Goal: Transaction & Acquisition: Purchase product/service

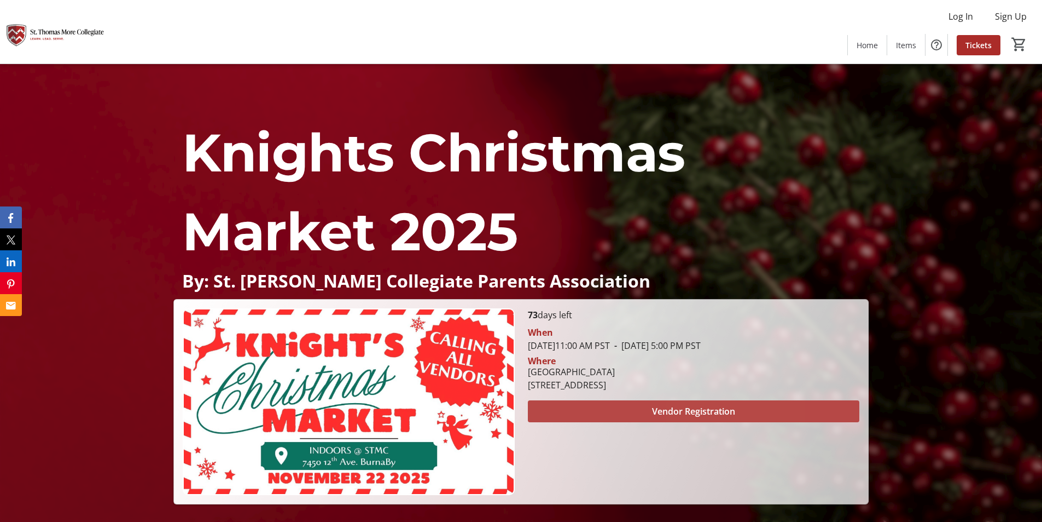
click at [725, 407] on span "Vendor Registration" at bounding box center [693, 410] width 83 height 13
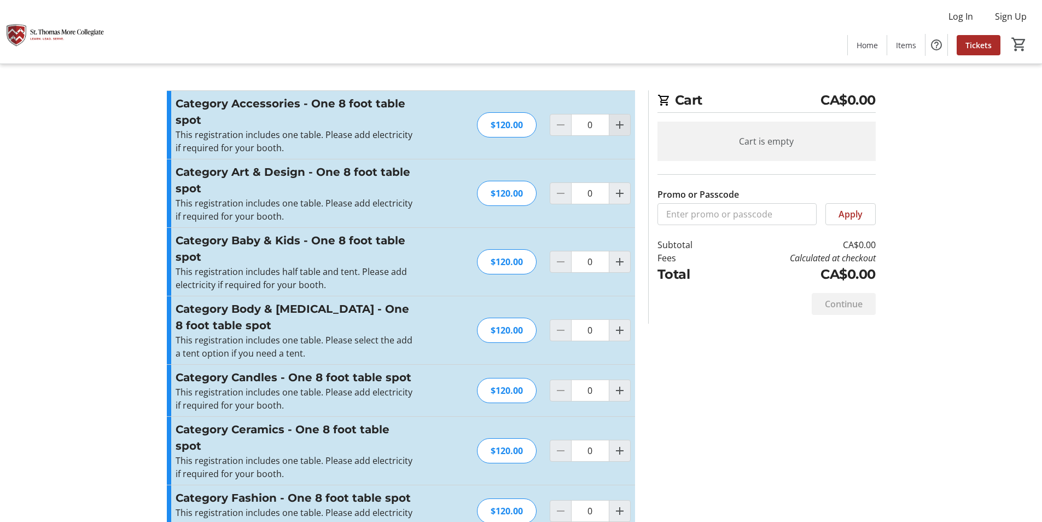
click at [616, 124] on mat-icon "Increment by one" at bounding box center [619, 124] width 13 height 13
type input "1"
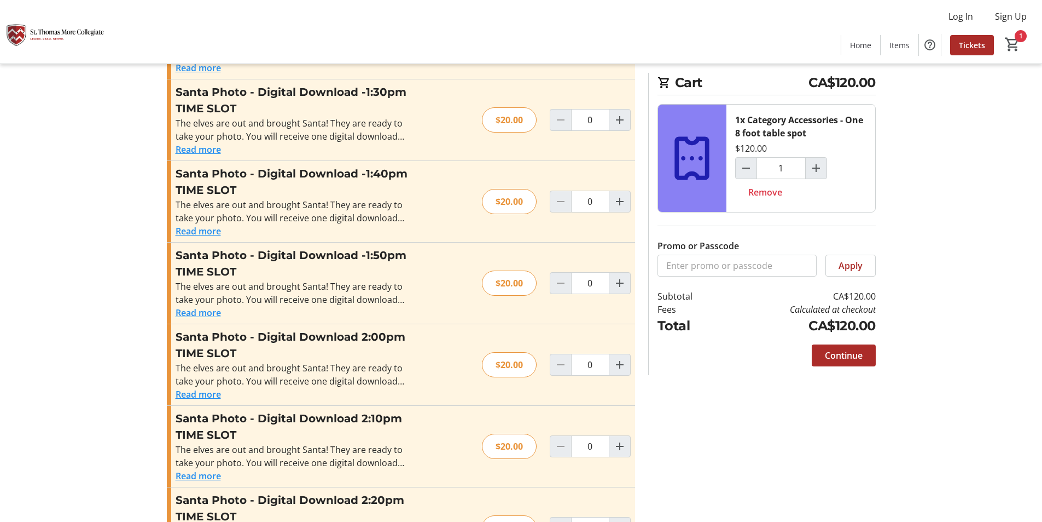
scroll to position [1912, 0]
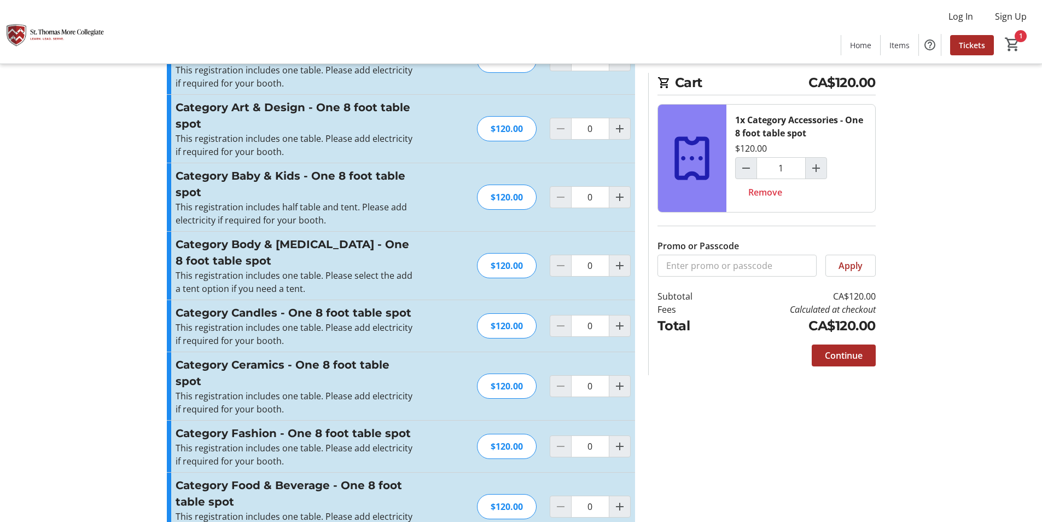
scroll to position [0, 0]
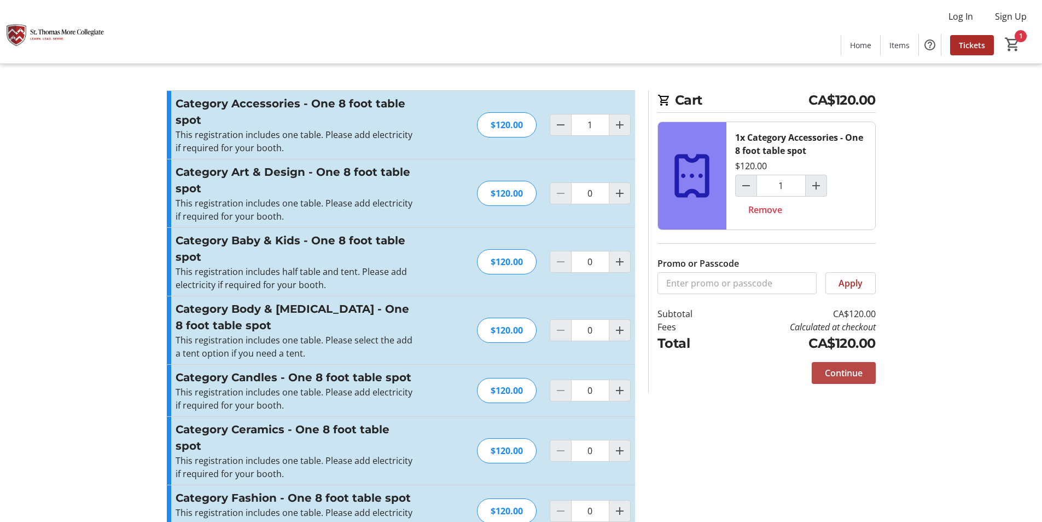
click at [862, 369] on span "Continue" at bounding box center [844, 372] width 38 height 13
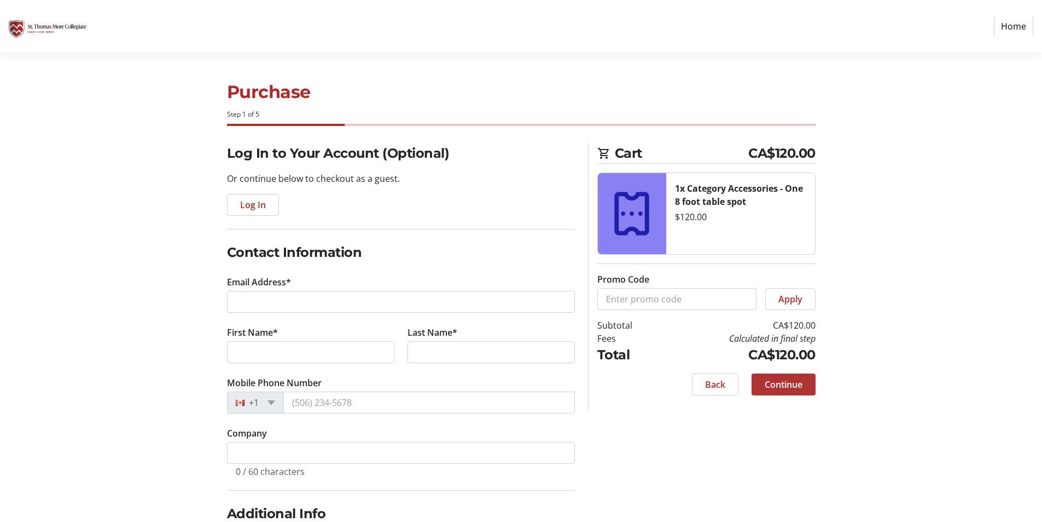
click at [795, 382] on span "Continue" at bounding box center [784, 384] width 38 height 13
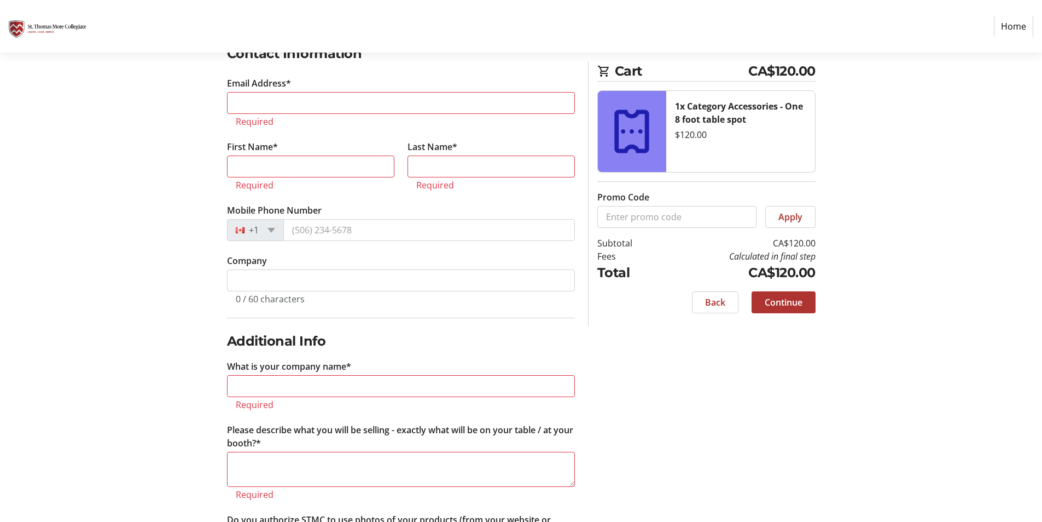
scroll to position [205, 0]
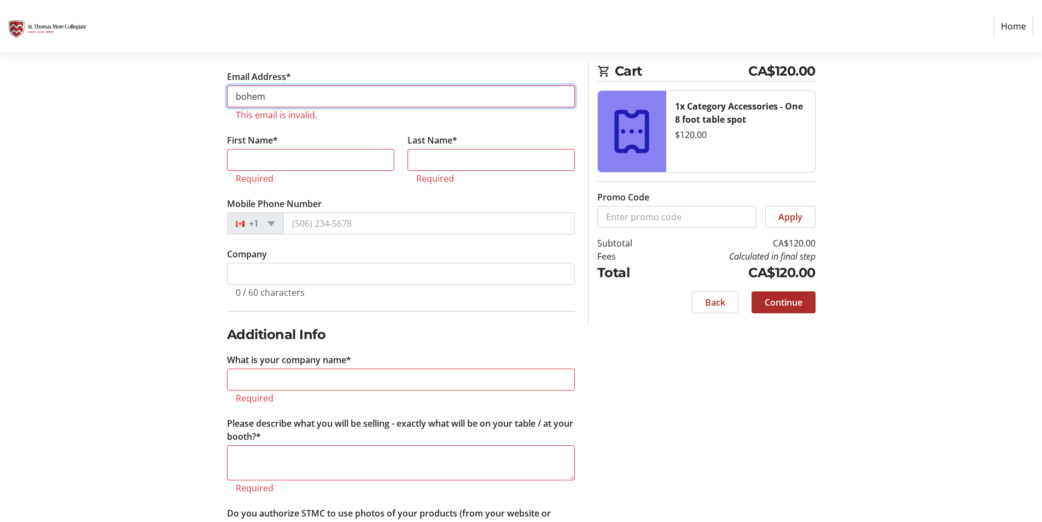
type input "bohemians@telus.net"
type input "Kelley"
type input "Stewart"
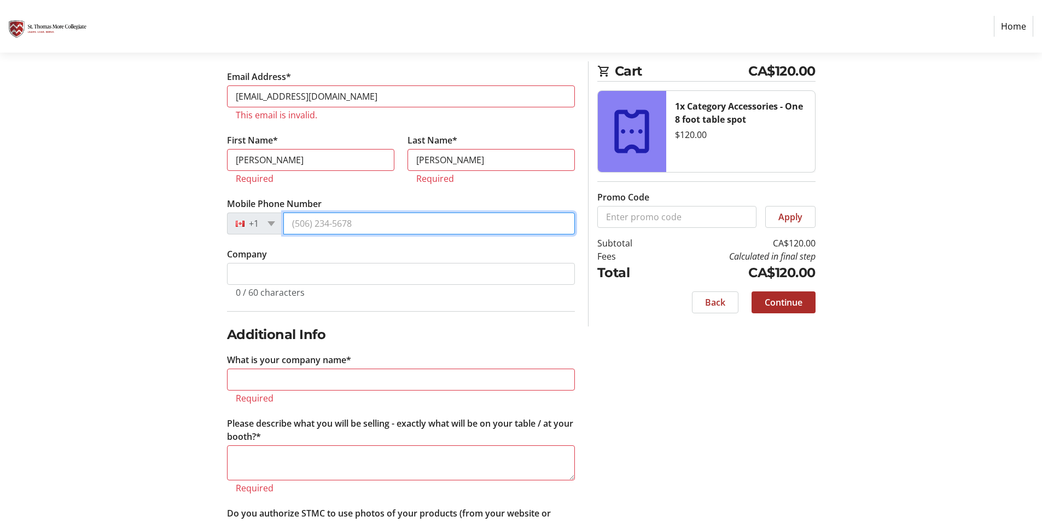
type input "(604) 683-3397"
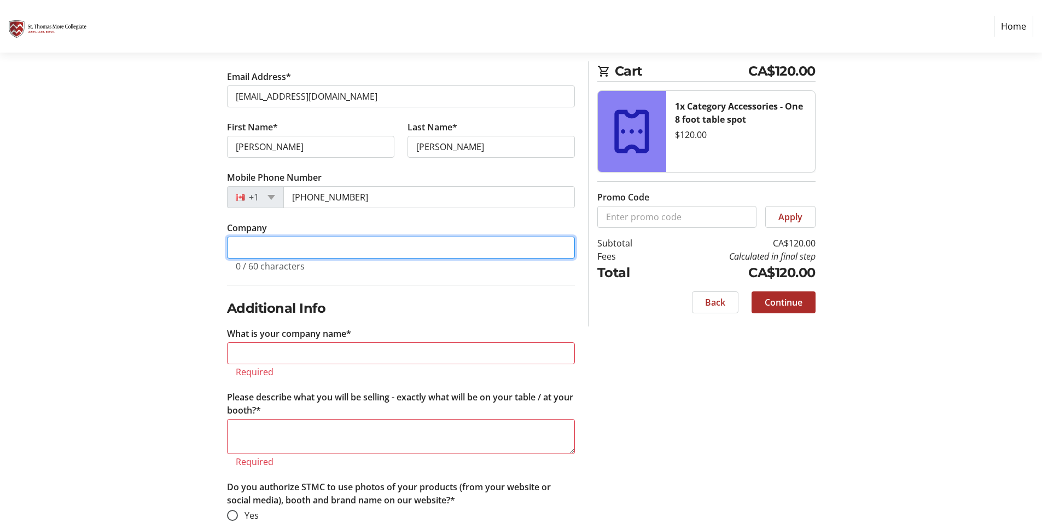
click at [327, 246] on input "Company" at bounding box center [401, 247] width 348 height 22
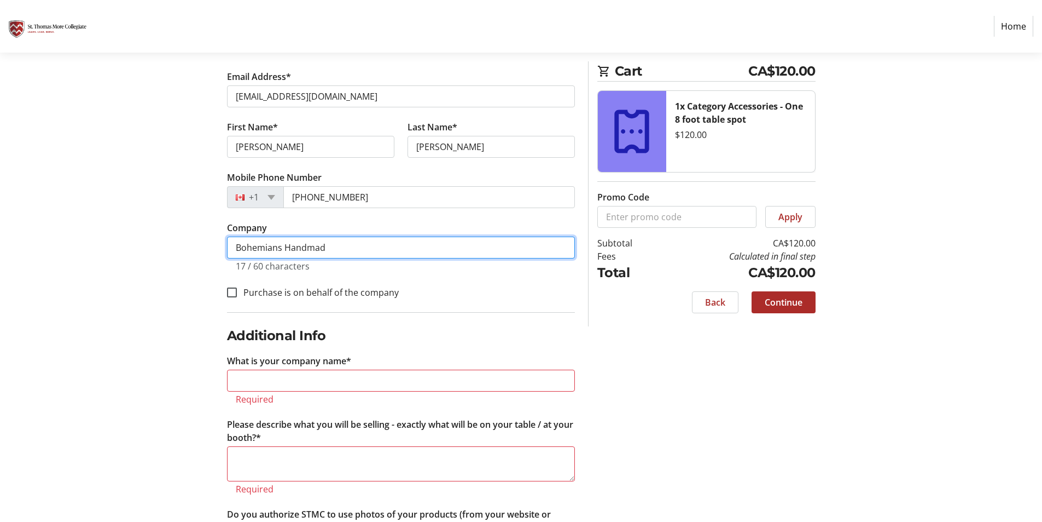
type input "Bohemians Handmade"
drag, startPoint x: 341, startPoint y: 245, endPoint x: 218, endPoint y: 250, distance: 122.7
click at [218, 250] on div "Log In to Your Account (Optional) Or continue below to checkout as a guest. Log…" at bounding box center [521, 407] width 722 height 939
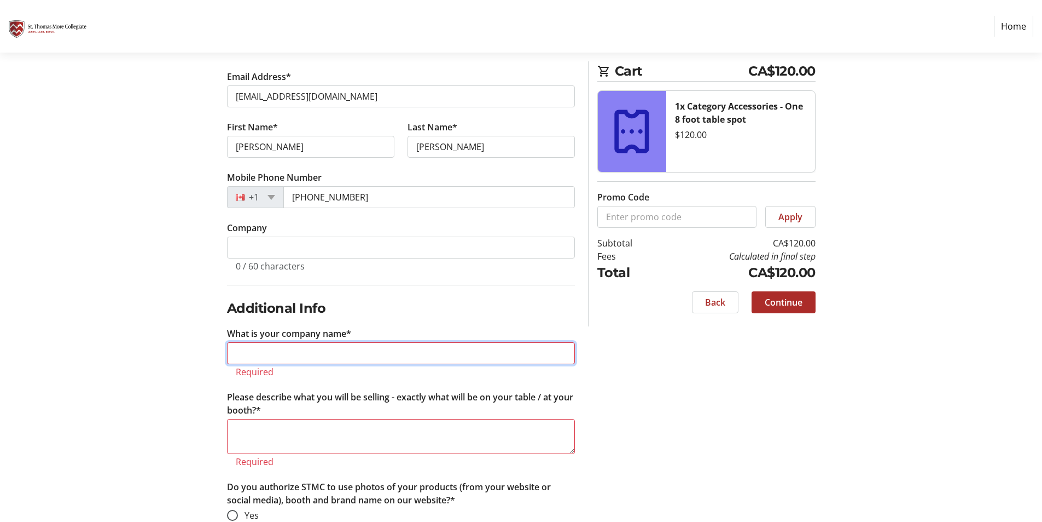
click at [317, 355] on input "What is your company name*" at bounding box center [401, 353] width 348 height 22
click at [676, 413] on div "Log In to Your Account (Optional) Or continue below to checkout as a guest. Log…" at bounding box center [521, 394] width 722 height 912
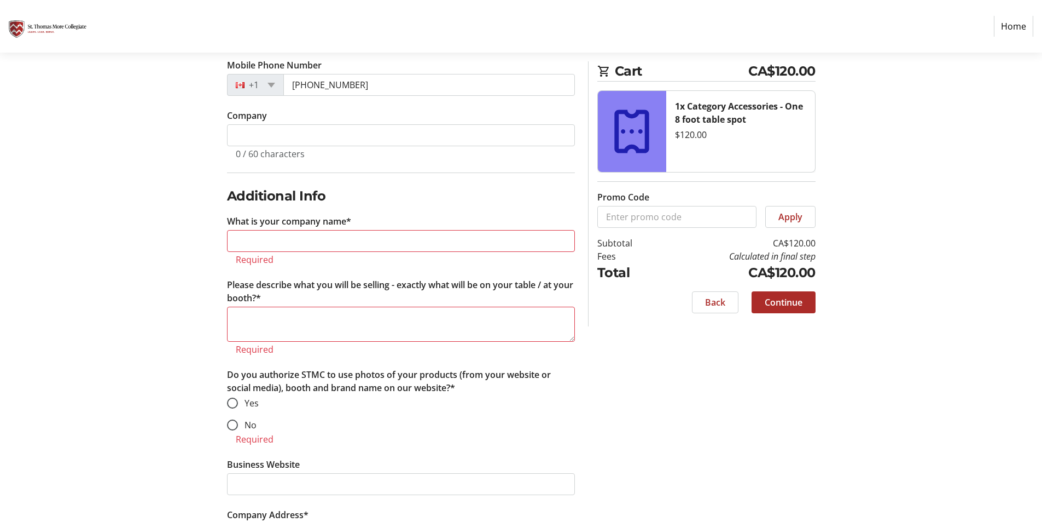
scroll to position [534, 0]
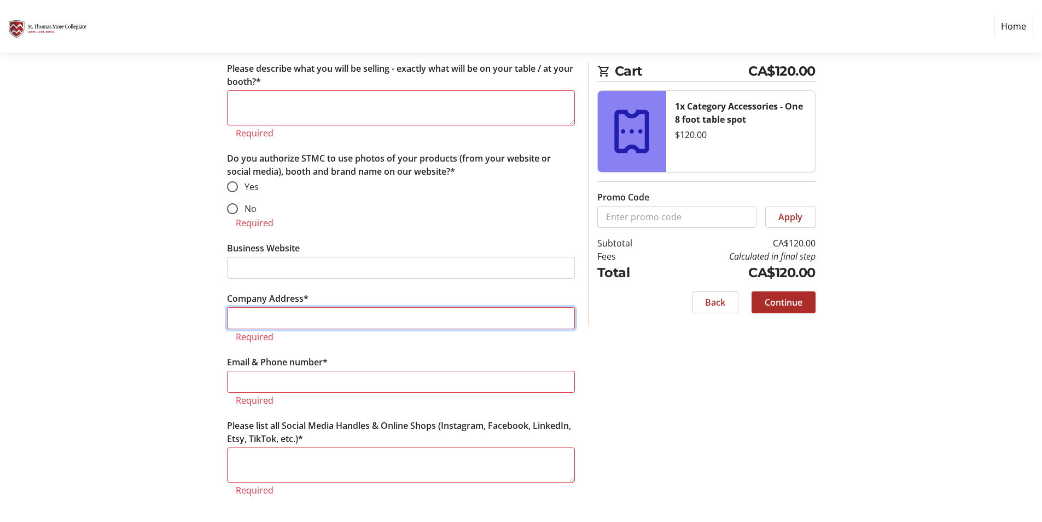
click at [302, 315] on input "Company Address*" at bounding box center [401, 318] width 348 height 22
type input "7-7150 Barnet Road"
type input "bohemians@telus.net"
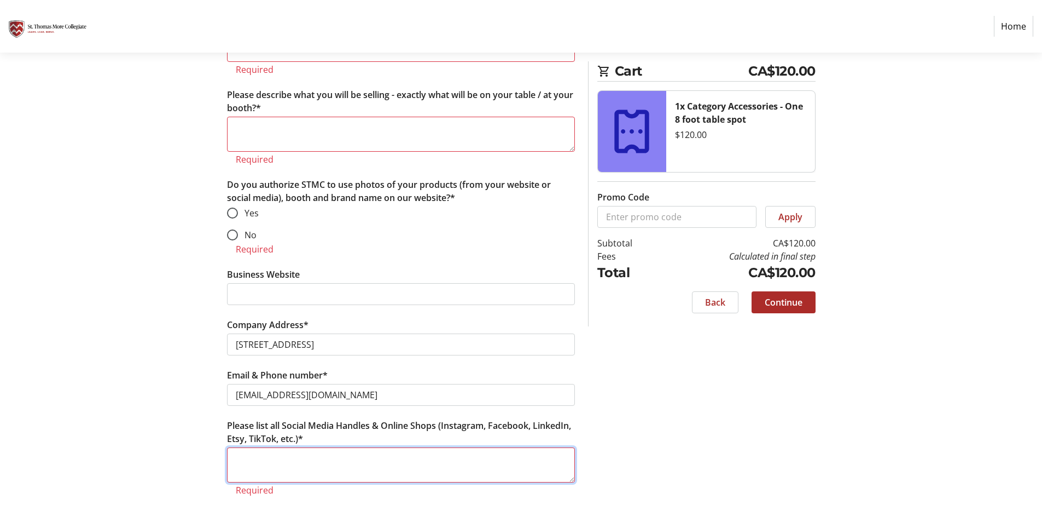
click at [256, 454] on textarea "Please list all Social Media Handles & Online Shops (Instagram, Facebook, Linke…" at bounding box center [401, 464] width 348 height 35
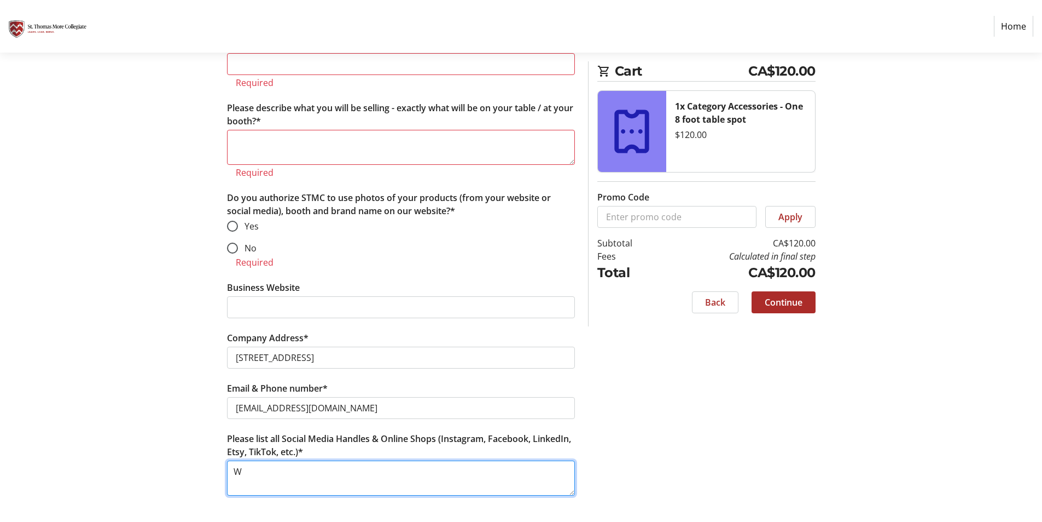
scroll to position [494, 0]
type textarea "Will have Instagram shortly."
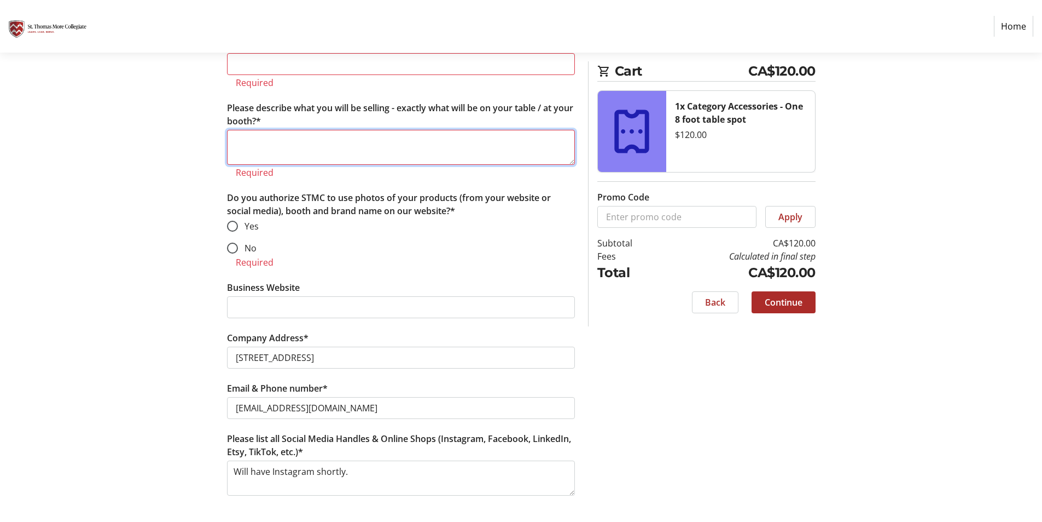
click at [292, 142] on textarea "Please describe what you will be selling - exactly what will be on your table /…" at bounding box center [401, 147] width 348 height 35
click at [236, 224] on input "Yes" at bounding box center [232, 226] width 11 height 11
radio input "true"
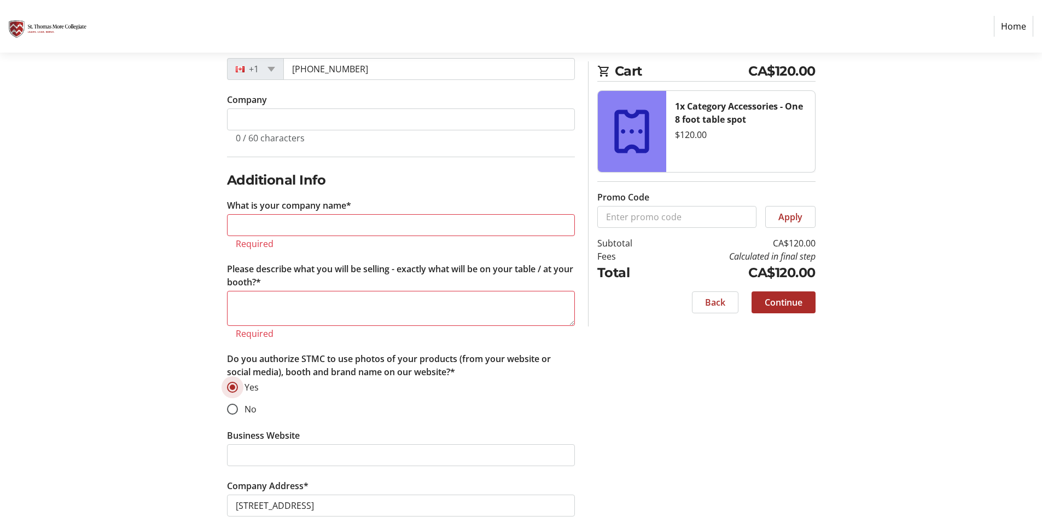
scroll to position [317, 0]
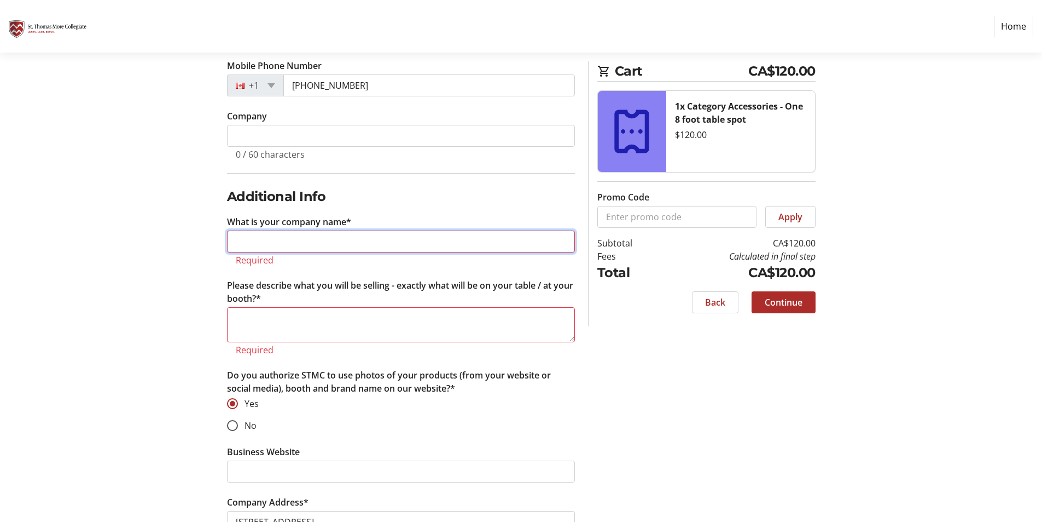
click at [325, 239] on input "What is your company name*" at bounding box center [401, 241] width 348 height 22
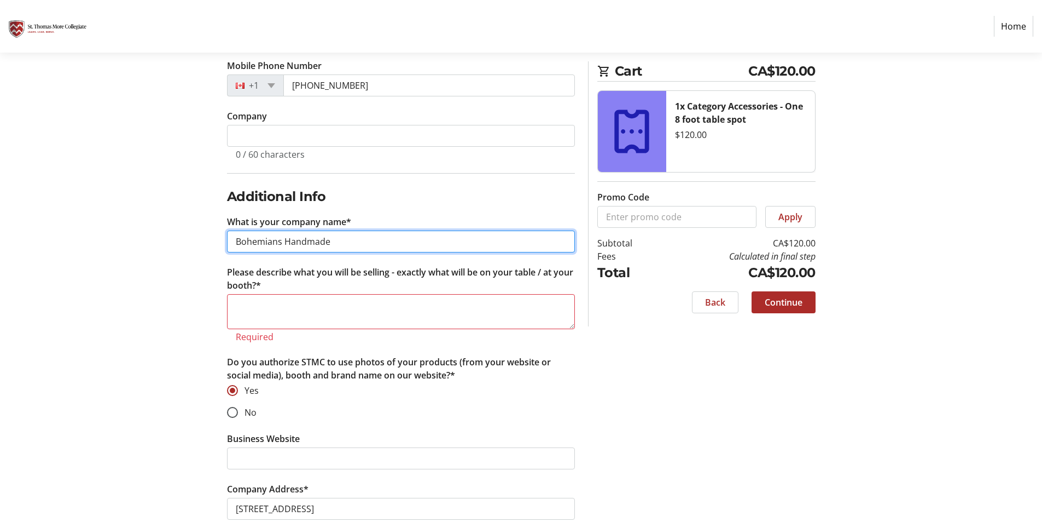
type input "Bohemians Handmade"
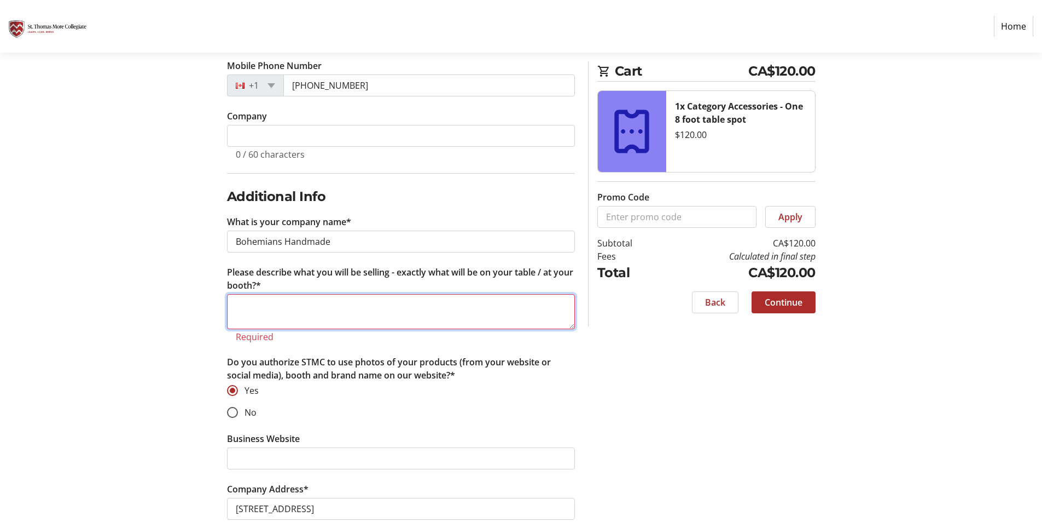
click at [270, 304] on textarea "Please describe what you will be selling - exactly what will be on your table /…" at bounding box center [401, 311] width 348 height 35
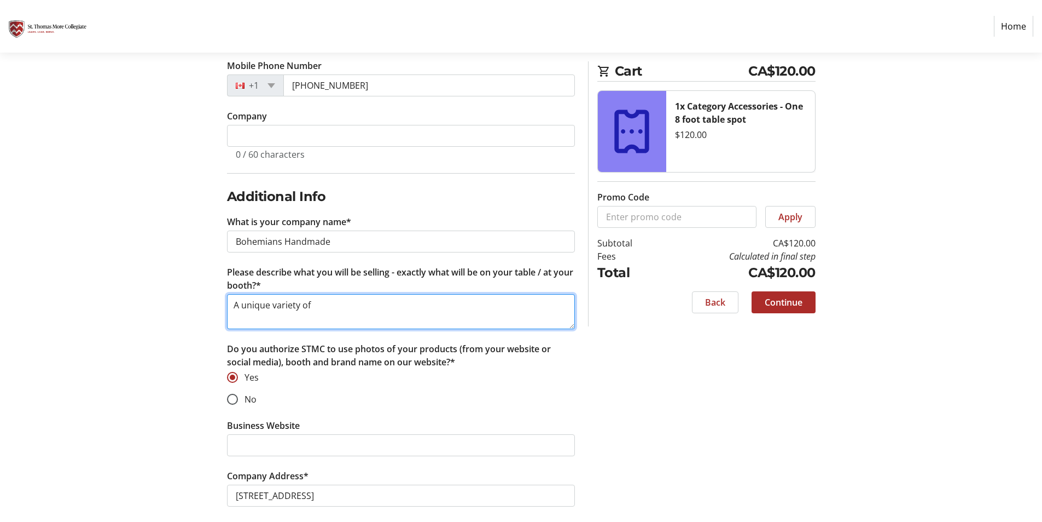
drag, startPoint x: 269, startPoint y: 304, endPoint x: 247, endPoint y: 305, distance: 21.3
click at [251, 305] on textarea "A unique variety of" at bounding box center [401, 311] width 348 height 35
click at [240, 308] on textarea "A unique variety of" at bounding box center [401, 311] width 348 height 35
drag, startPoint x: 271, startPoint y: 305, endPoint x: 242, endPoint y: 309, distance: 29.8
click at [242, 309] on textarea "A unique variety of" at bounding box center [401, 311] width 348 height 35
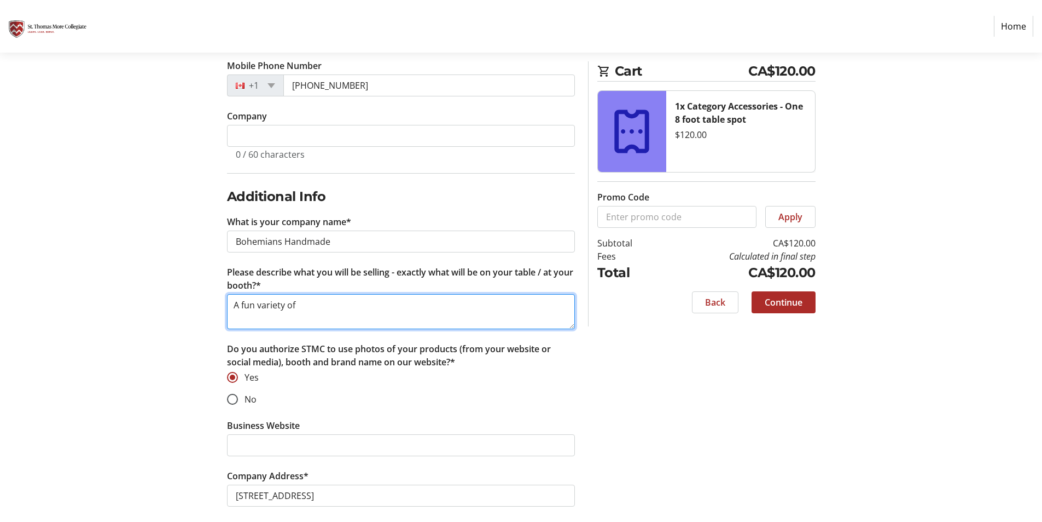
click at [318, 302] on textarea "A fun variety of" at bounding box center [401, 311] width 348 height 35
drag, startPoint x: 364, startPoint y: 307, endPoint x: 320, endPoint y: 305, distance: 44.4
click at [320, 305] on textarea "A fun variety of bags and purses along with charm and bead clip" at bounding box center [401, 311] width 348 height 35
drag, startPoint x: 316, startPoint y: 307, endPoint x: 557, endPoint y: 300, distance: 241.4
click at [557, 300] on textarea "A fun variety of bags (totes, vintage-look kiss lock coin purses, crossbody bag…" at bounding box center [401, 311] width 348 height 35
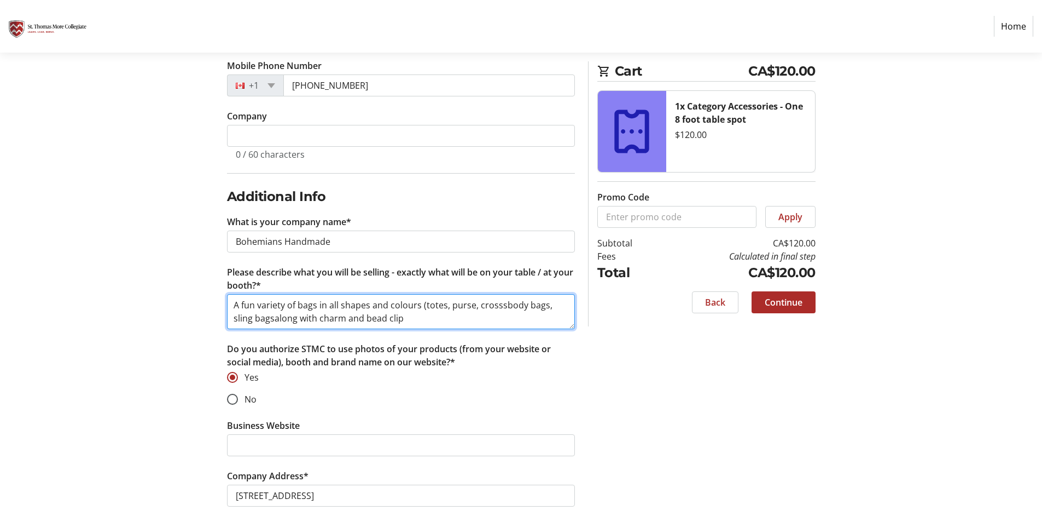
click at [472, 305] on textarea "A fun variety of bags in all shapes and colours (totes, purse, crosssbody bags,…" at bounding box center [401, 311] width 348 height 35
click at [272, 320] on textarea "A fun variety of bags in all shapes and colours (totes, purses, crosssbody bags…" at bounding box center [401, 311] width 348 height 35
click at [252, 318] on textarea "A fun variety of bags in all shapes and colours (totes, purses, crosssbody bags…" at bounding box center [401, 311] width 348 height 35
drag, startPoint x: 287, startPoint y: 320, endPoint x: 252, endPoint y: 319, distance: 35.0
click at [252, 319] on textarea "A fun variety of bags in all shapes and colours (totes, purses, crosssbody bags…" at bounding box center [401, 311] width 348 height 35
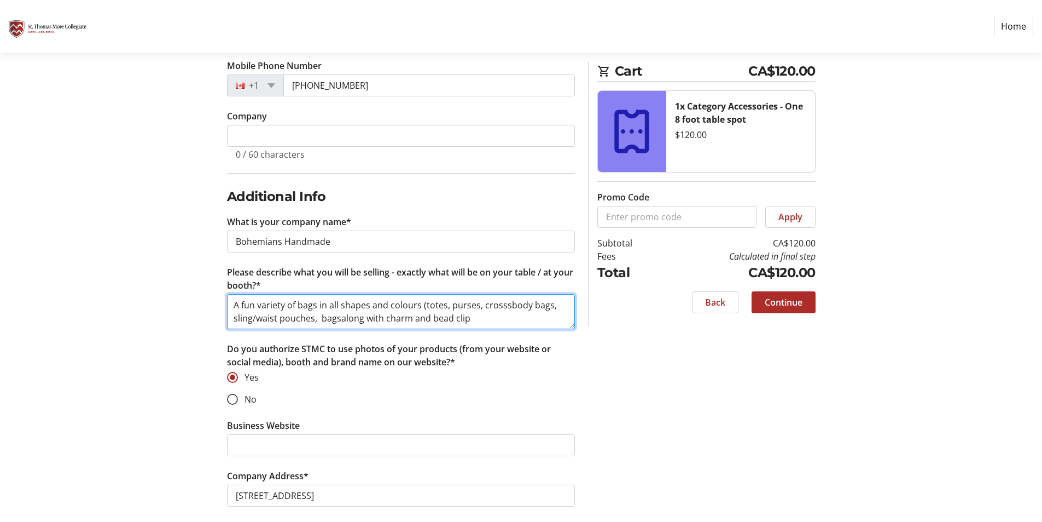
click at [299, 305] on textarea "A fun variety of bags in all shapes and colours (totes, purses, crosssbody bags…" at bounding box center [401, 311] width 348 height 35
drag, startPoint x: 345, startPoint y: 305, endPoint x: 298, endPoint y: 310, distance: 47.3
click at [298, 310] on textarea "A fun variety of purses and bags in all shapes and colours (totes, purses, cros…" at bounding box center [401, 311] width 348 height 35
drag, startPoint x: 416, startPoint y: 305, endPoint x: 331, endPoint y: 304, distance: 84.8
click at [331, 304] on textarea "A fun variety of bags in all shapes and colours (totes, purses, crosssbody bags…" at bounding box center [401, 311] width 348 height 35
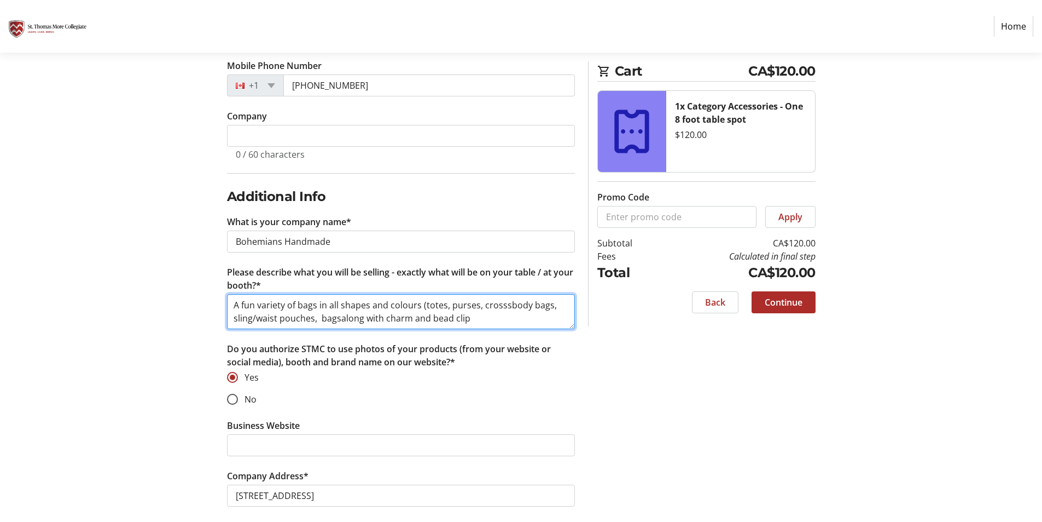
click at [412, 300] on textarea "A fun variety of bags in all shapes and colours (totes, purses, crosssbody bags…" at bounding box center [401, 311] width 348 height 35
click at [419, 304] on textarea "A fun variety of bags in all shapes and colours (totes, purses, crosssbody bags…" at bounding box center [401, 311] width 348 height 35
click at [294, 303] on textarea "A fun variety of bags in all shapes and colours, for all kinds of occassions (t…" at bounding box center [401, 311] width 348 height 35
drag, startPoint x: 531, startPoint y: 304, endPoint x: 419, endPoint y: 303, distance: 112.2
click at [419, 303] on textarea "A fun variety of bags in all shapes and colours, for all kinds of occassions (t…" at bounding box center [401, 311] width 348 height 35
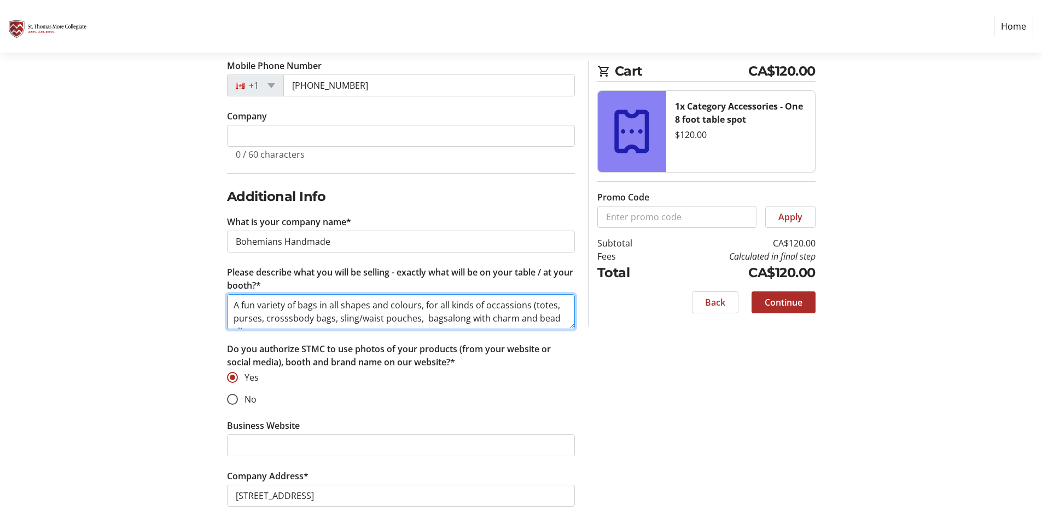
click at [460, 311] on textarea "A fun variety of bags in all shapes and colours, for all kinds of occassions (t…" at bounding box center [401, 311] width 348 height 35
drag, startPoint x: 439, startPoint y: 301, endPoint x: 318, endPoint y: 301, distance: 120.9
click at [318, 301] on textarea "A fun variety of bags in all shapes and colours, for all kinds of occassions (t…" at bounding box center [401, 311] width 348 height 35
click at [318, 320] on textarea "A fun variety of bags all kinds of occassions (totes, purses, crosssbody bags, …" at bounding box center [401, 311] width 348 height 35
drag, startPoint x: 357, startPoint y: 317, endPoint x: 317, endPoint y: 318, distance: 40.0
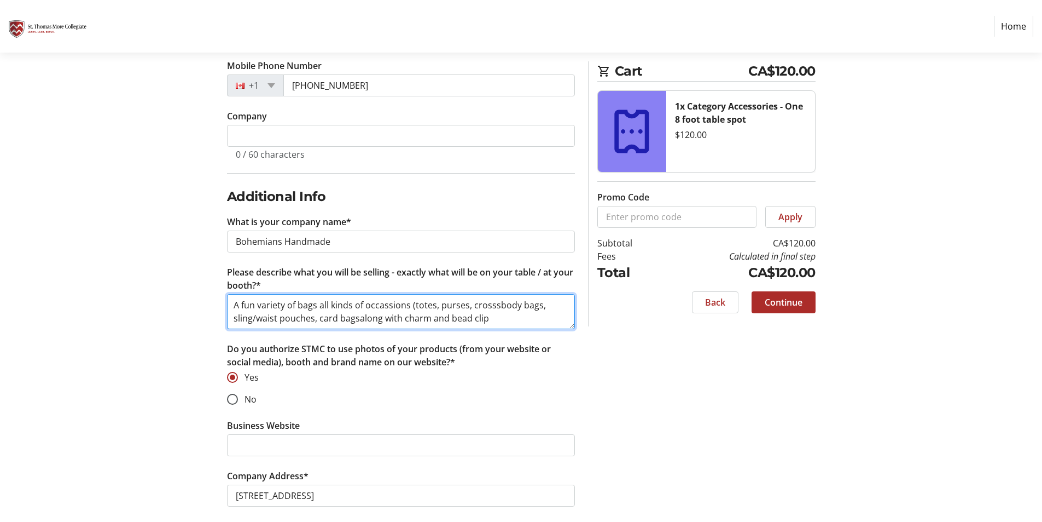
click at [317, 318] on textarea "A fun variety of bags all kinds of occassions (totes, purses, crosssbody bags, …" at bounding box center [401, 311] width 348 height 35
click at [298, 300] on textarea "A fun variety of bags all kinds of occassions (totes, purses, crosssbody bags, …" at bounding box center [401, 311] width 348 height 35
click at [315, 306] on textarea "A fun variety of uniqbags all kinds of occassions (totes, purses, crosssbody ba…" at bounding box center [401, 311] width 348 height 35
drag, startPoint x: 428, startPoint y: 306, endPoint x: 339, endPoint y: 302, distance: 89.9
click at [339, 302] on textarea "A fun variety of uniqbags all kinds of occassions (totes, purses, crosssbody ba…" at bounding box center [401, 311] width 348 height 35
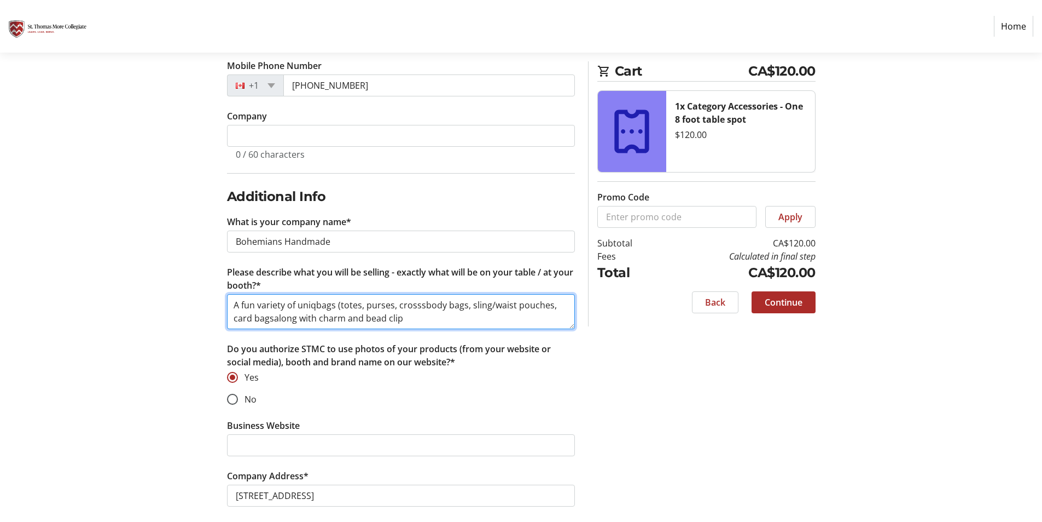
drag, startPoint x: 314, startPoint y: 300, endPoint x: 297, endPoint y: 309, distance: 19.6
click at [297, 309] on textarea "A fun variety of uniqbags (totes, purses, crosssbody bags, sling/waist pouches,…" at bounding box center [401, 311] width 348 height 35
drag, startPoint x: 272, startPoint y: 320, endPoint x: 239, endPoint y: 317, distance: 33.5
click at [239, 317] on textarea "A fun variety of unique bags (totes, purses, crosssbody bags, sling/waist pouch…" at bounding box center [401, 311] width 348 height 35
click at [313, 316] on textarea "A fun variety of unique bags (totes, purses, crosssbody bags, sling/waist pouch…" at bounding box center [401, 311] width 348 height 35
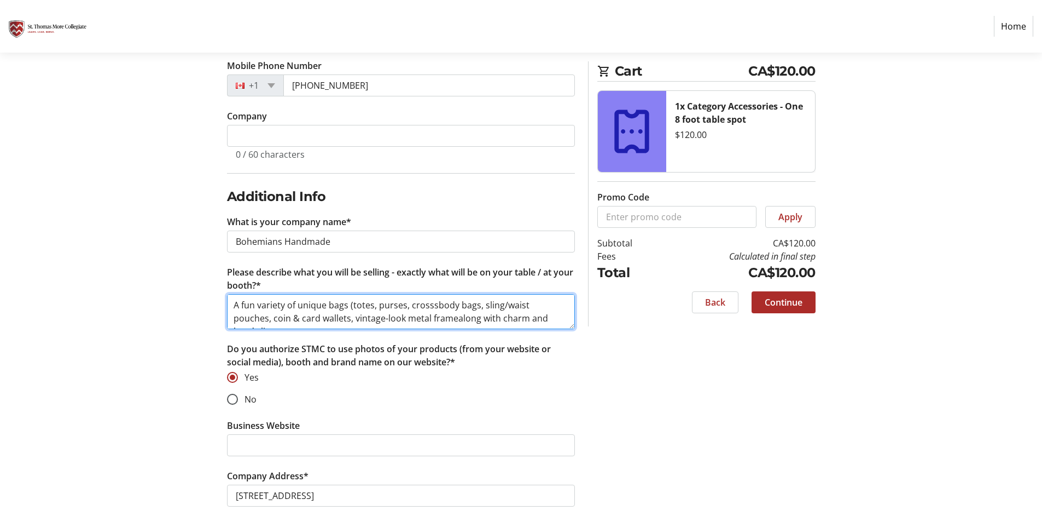
click at [414, 318] on textarea "A fun variety of unique bags (totes, purses, crosssbody bags, sling/waist pouch…" at bounding box center [401, 311] width 348 height 35
click at [395, 317] on textarea "A fun variety of unique bags (totes, purses, crosssbody bags, sling/waist pouch…" at bounding box center [401, 311] width 348 height 35
click at [456, 317] on textarea "A fun variety of unique bags (totes, purses, crosssbody bags, sling/waist pouch…" at bounding box center [401, 311] width 348 height 35
drag, startPoint x: 402, startPoint y: 318, endPoint x: 382, endPoint y: 317, distance: 20.3
click at [382, 317] on textarea "A fun variety of unique bags (totes, purses, crosssbody bags, sling/waist pouch…" at bounding box center [401, 311] width 348 height 35
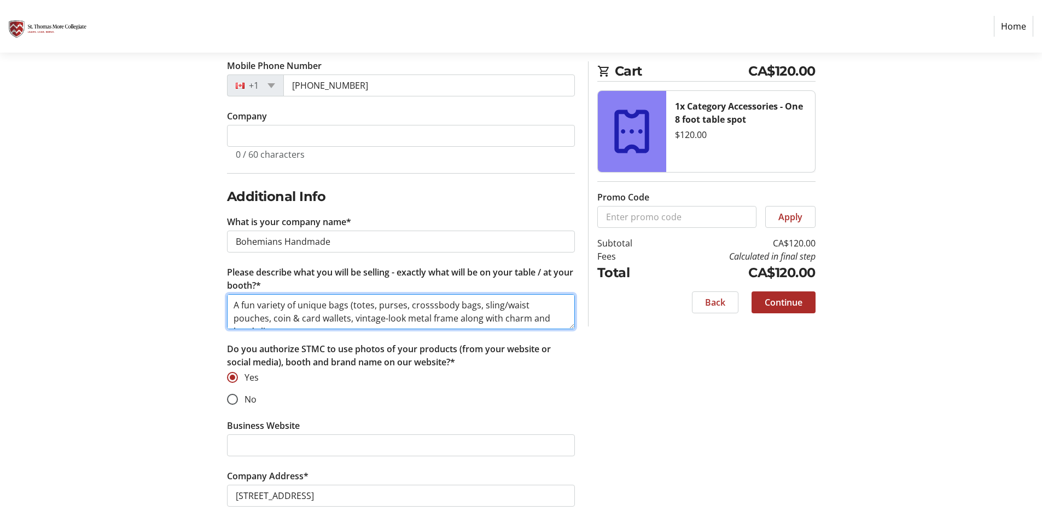
click at [382, 321] on textarea "A fun variety of unique bags (totes, purses, crosssbody bags, sling/waist pouch…" at bounding box center [401, 311] width 348 height 35
drag, startPoint x: 403, startPoint y: 316, endPoint x: 355, endPoint y: 316, distance: 48.2
click at [355, 316] on textarea "A fun variety of unique bags (totes, purses, crosssbody bags, sling/waist pouch…" at bounding box center [401, 311] width 348 height 35
click at [316, 320] on textarea "A fun variety of unique bags (totes, purses, crosssbody bags, sling/waist pouch…" at bounding box center [401, 311] width 348 height 35
click at [358, 322] on textarea "A fun variety of unique bags (totes, purses, crosssbody bags, sling/waist pouch…" at bounding box center [401, 311] width 348 height 35
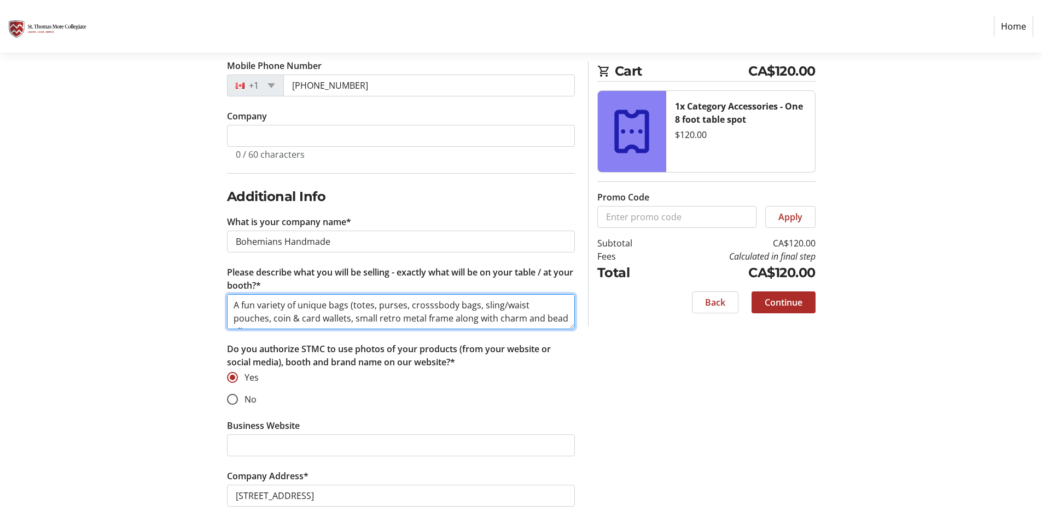
drag, startPoint x: 412, startPoint y: 317, endPoint x: 361, endPoint y: 321, distance: 50.5
click at [361, 321] on textarea "A fun variety of unique bags (totes, purses, crosssbody bags, sling/waist pouch…" at bounding box center [401, 311] width 348 height 35
click at [414, 314] on textarea "A fun variety of unique bags (totes, purses, crosssbody bags, sling/waist pouch…" at bounding box center [401, 311] width 348 height 35
drag, startPoint x: 411, startPoint y: 315, endPoint x: 364, endPoint y: 317, distance: 46.6
click at [364, 317] on textarea "A fun variety of unique bags (totes, purses, crosssbody bags, sling/waist pouch…" at bounding box center [401, 311] width 348 height 35
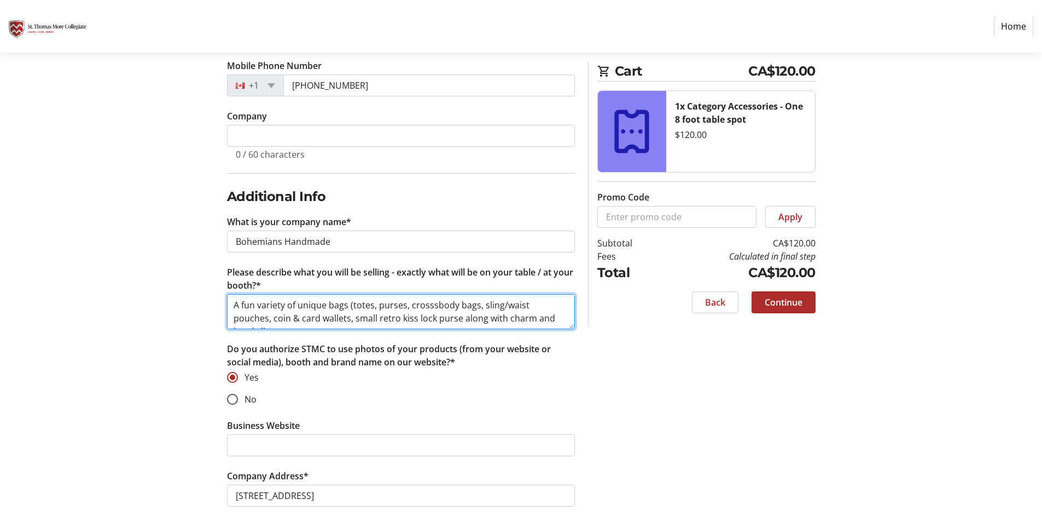
click at [419, 319] on textarea "A fun variety of unique bags (totes, purses, crosssbody bags, sling/waist pouch…" at bounding box center [401, 311] width 348 height 35
drag, startPoint x: 480, startPoint y: 317, endPoint x: 432, endPoint y: 323, distance: 49.1
click at [432, 323] on textarea "A fun variety of unique bags (totes, purses, crosssbody bags, sling/waist pouch…" at bounding box center [401, 311] width 348 height 35
click at [501, 317] on textarea "A fun variety of unique bags (totes, purses, crosssbody bags, sling/waist pouch…" at bounding box center [401, 311] width 348 height 35
click at [519, 316] on textarea "A fun variety of unique bags (totes, purses, crosssbody bags, sling/waist pouch…" at bounding box center [401, 311] width 348 height 35
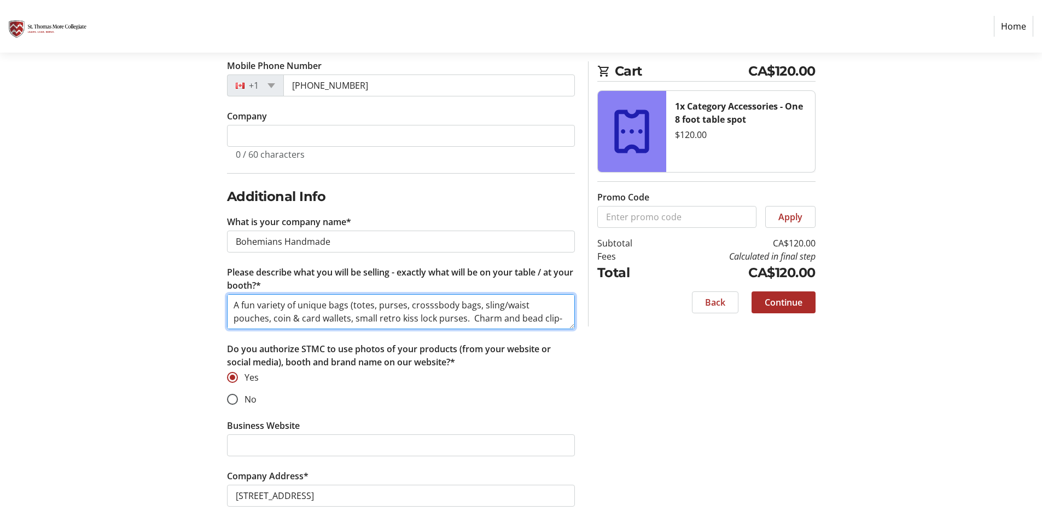
drag, startPoint x: 457, startPoint y: 318, endPoint x: 433, endPoint y: 319, distance: 24.6
click at [433, 319] on textarea "A fun variety of unique bags (totes, purses, crosssbody bags, sling/waist pouch…" at bounding box center [401, 311] width 348 height 35
drag, startPoint x: 458, startPoint y: 316, endPoint x: 440, endPoint y: 318, distance: 18.2
click at [440, 318] on textarea "A fun variety of unique bags (totes, purses, crosssbody bags, sling/waist pouch…" at bounding box center [401, 311] width 348 height 35
click at [571, 322] on textarea "A fun variety of unique bags (totes, purses, crosssbody bags, sling/waist pouch…" at bounding box center [401, 311] width 348 height 35
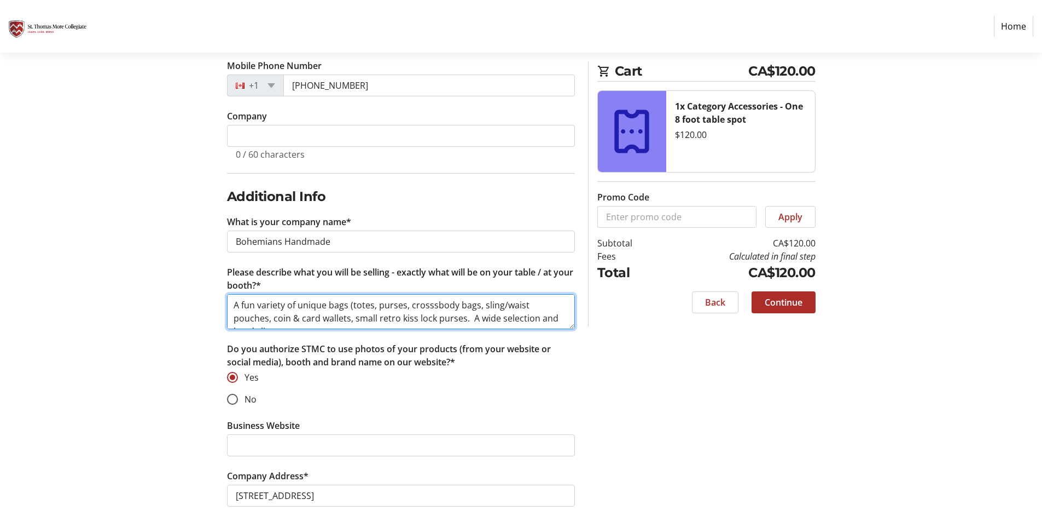
click at [567, 318] on textarea "A fun variety of unique bags (totes, purses, crosssbody bags, sling/waist pouch…" at bounding box center [401, 311] width 348 height 35
click at [281, 321] on textarea "A fun variety of unique bags (totes, purses, crosssbody bags, sling/waist pouch…" at bounding box center [401, 311] width 348 height 35
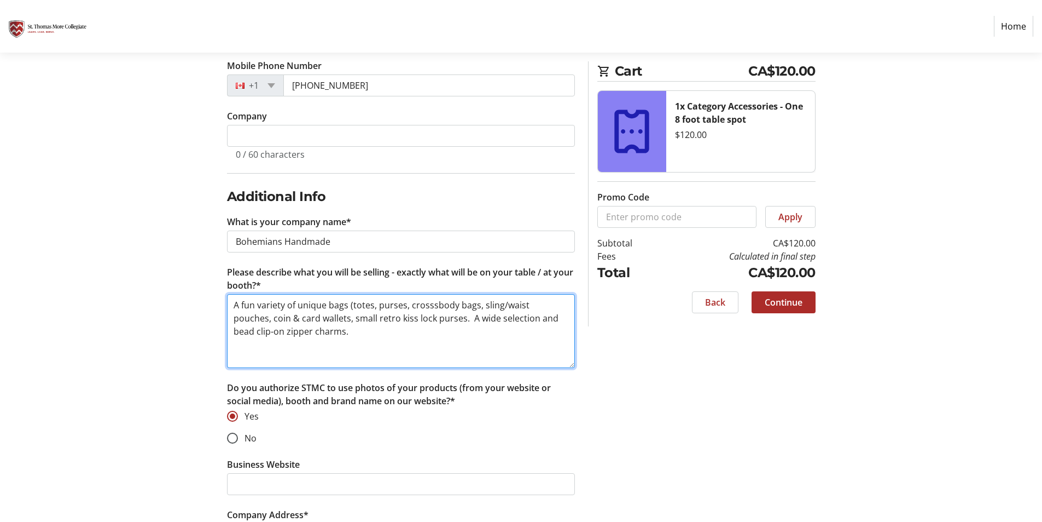
scroll to position [0, 0]
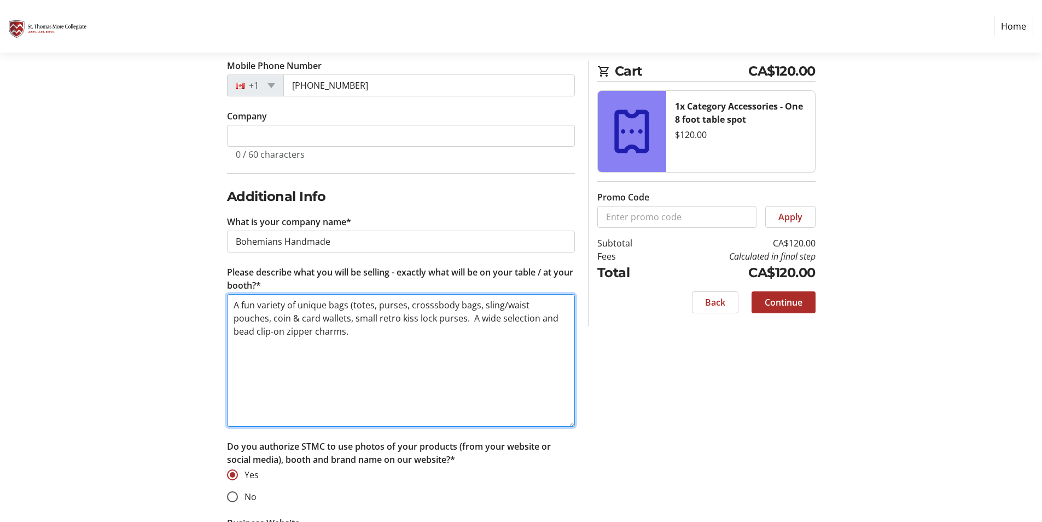
drag, startPoint x: 572, startPoint y: 327, endPoint x: 590, endPoint y: 425, distance: 99.0
click at [590, 425] on div "Log In to Your Account (Optional) Or continue below to checkout as a guest. Log…" at bounding box center [521, 292] width 722 height 930
drag, startPoint x: 253, startPoint y: 303, endPoint x: 241, endPoint y: 303, distance: 12.1
click at [241, 303] on textarea "A fun variety of unique bags (totes, purses, crosssbody bags, sling/waist pouch…" at bounding box center [401, 360] width 348 height 132
drag, startPoint x: 265, startPoint y: 305, endPoint x: 241, endPoint y: 307, distance: 24.2
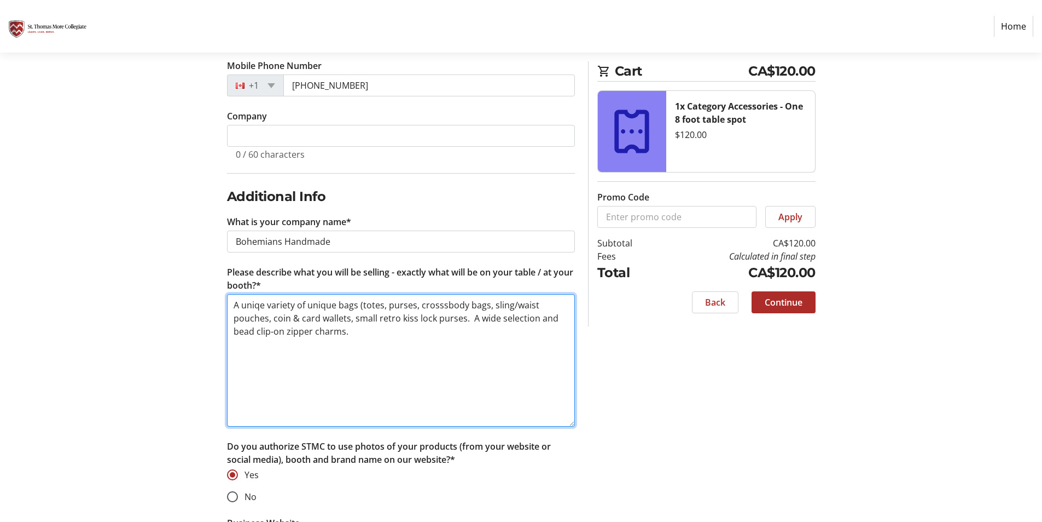
click at [241, 307] on textarea "A uniqe variety of unique bags (totes, purses, crosssbody bags, sling/waist pou…" at bounding box center [401, 360] width 348 height 132
click at [433, 318] on textarea "A variety of unique bags (totes, purses, crosssbody bags, sling/waist pouches, …" at bounding box center [401, 360] width 348 height 132
drag, startPoint x: 442, startPoint y: 320, endPoint x: 425, endPoint y: 325, distance: 17.7
click at [425, 325] on textarea "A variety of unique bags (totes, purses, crosssbody bags, sling/waist pouches, …" at bounding box center [401, 360] width 348 height 132
click at [436, 323] on textarea "A variety of unique bags (totes, purses, crosssbody bags, sling/waist pouches, …" at bounding box center [401, 360] width 348 height 132
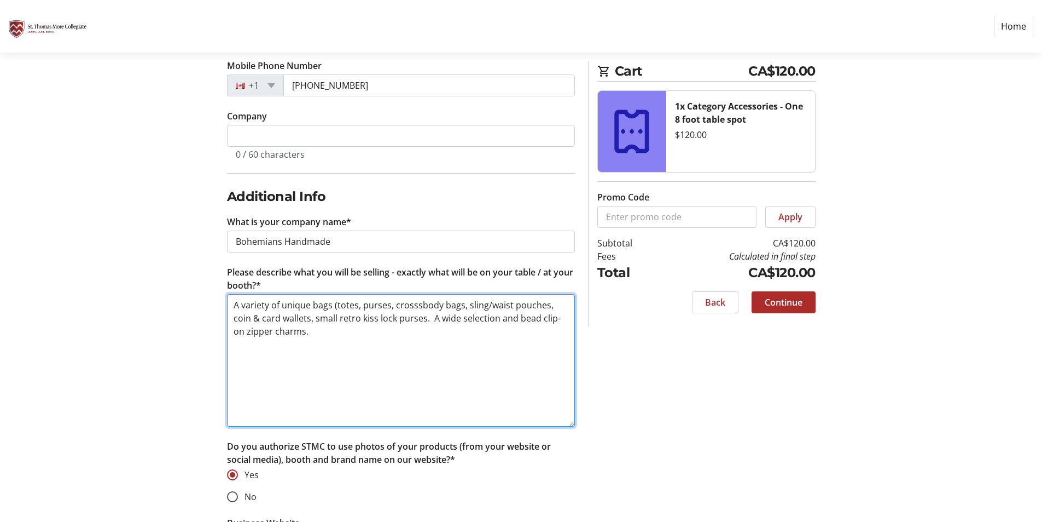
drag, startPoint x: 439, startPoint y: 322, endPoint x: 421, endPoint y: 321, distance: 17.6
click at [421, 321] on textarea "A variety of unique bags (totes, purses, crosssbody bags, sling/waist pouches, …" at bounding box center [401, 360] width 348 height 132
drag, startPoint x: 489, startPoint y: 315, endPoint x: 477, endPoint y: 317, distance: 12.2
click at [477, 317] on textarea "A variety of unique bags (totes, purses, crosssbody bags, sling/waist pouches, …" at bounding box center [401, 360] width 348 height 132
click at [507, 316] on textarea "A variety of unique bags (totes, purses, crosssbody bags, sling/waist pouches, …" at bounding box center [401, 360] width 348 height 132
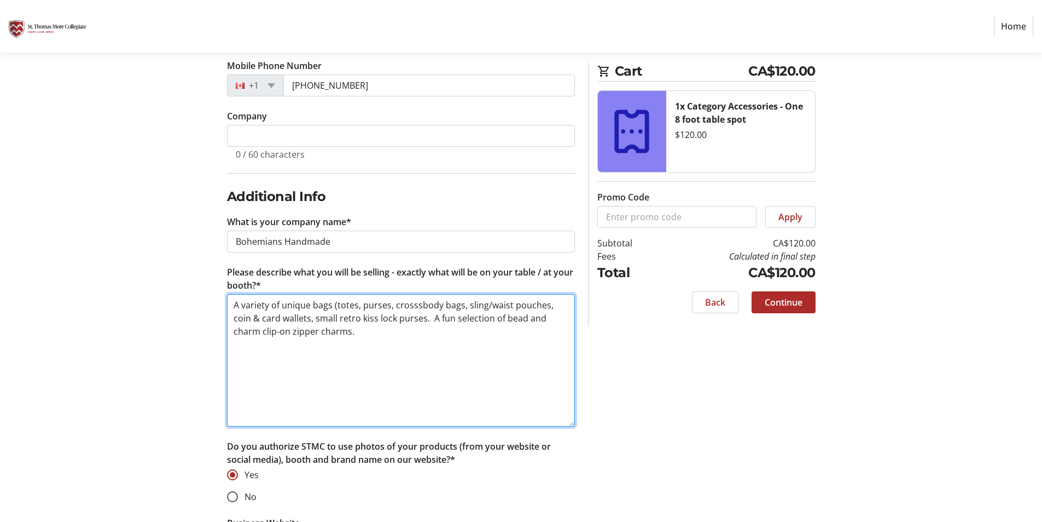
drag, startPoint x: 320, startPoint y: 331, endPoint x: 268, endPoint y: 334, distance: 52.1
click at [268, 334] on textarea "A variety of unique bags (totes, purses, crosssbody bags, sling/waist pouches, …" at bounding box center [401, 360] width 348 height 132
click at [283, 336] on textarea "A variety of unique bags (totes, purses, crosssbody bags, sling/waist pouches, …" at bounding box center [401, 360] width 348 height 132
drag, startPoint x: 320, startPoint y: 332, endPoint x: 264, endPoint y: 332, distance: 56.4
click at [264, 332] on textarea "A variety of unique bags (totes, purses, crosssbody bags, sling/waist pouches, …" at bounding box center [401, 360] width 348 height 132
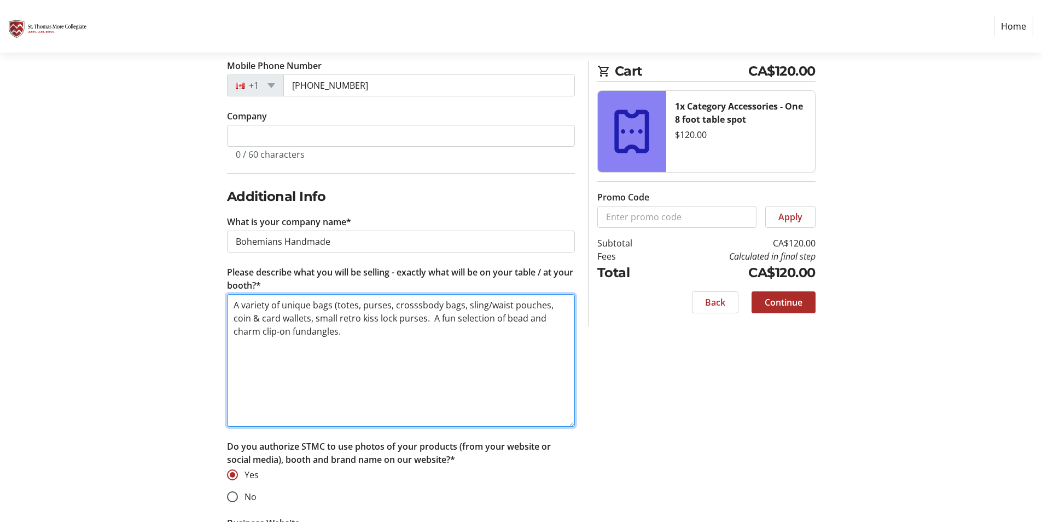
drag, startPoint x: 305, startPoint y: 335, endPoint x: 293, endPoint y: 334, distance: 12.1
click at [293, 334] on textarea "A variety of unique bags (totes, purses, crosssbody bags, sling/waist pouches, …" at bounding box center [401, 360] width 348 height 132
drag, startPoint x: 306, startPoint y: 331, endPoint x: 264, endPoint y: 334, distance: 42.3
click at [264, 334] on textarea "A variety of unique bags (totes, purses, crosssbody bags, sling/waist pouches, …" at bounding box center [401, 360] width 348 height 132
click at [327, 353] on textarea "A variety of unique bags (totes, purses, crosssbody bags, sling/waist pouches, …" at bounding box center [401, 360] width 348 height 132
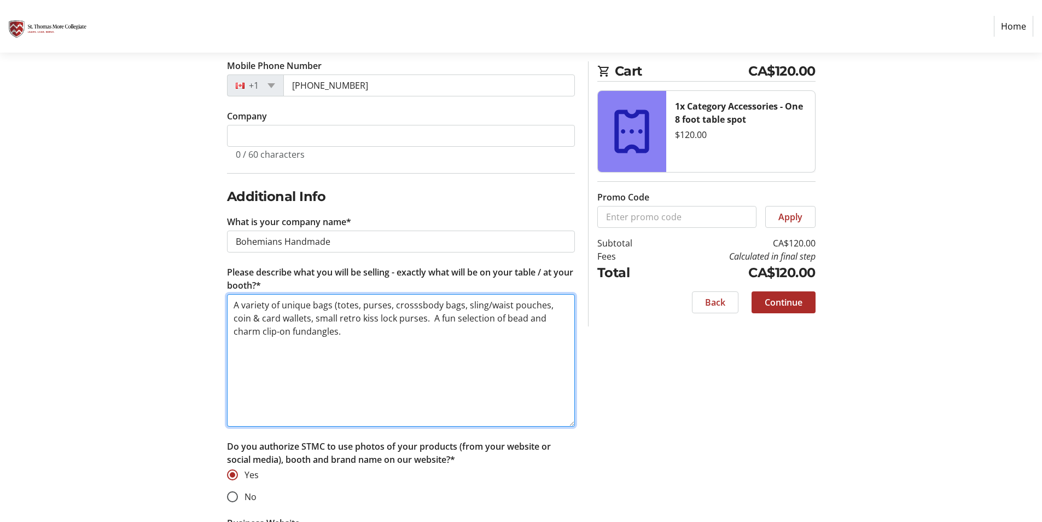
drag, startPoint x: 316, startPoint y: 331, endPoint x: 262, endPoint y: 333, distance: 53.7
click at [262, 333] on textarea "A variety of unique bags (totes, purses, crosssbody bags, sling/waist pouches, …" at bounding box center [401, 360] width 348 height 132
click at [319, 334] on textarea "A variety of unique bags (totes, purses, crosssbody bags, sling/waist pouches, …" at bounding box center [401, 360] width 348 height 132
drag, startPoint x: 319, startPoint y: 334, endPoint x: 222, endPoint y: 333, distance: 97.4
click at [222, 333] on div "Log In to Your Account (Optional) Or continue below to checkout as a guest. Log…" at bounding box center [401, 292] width 361 height 930
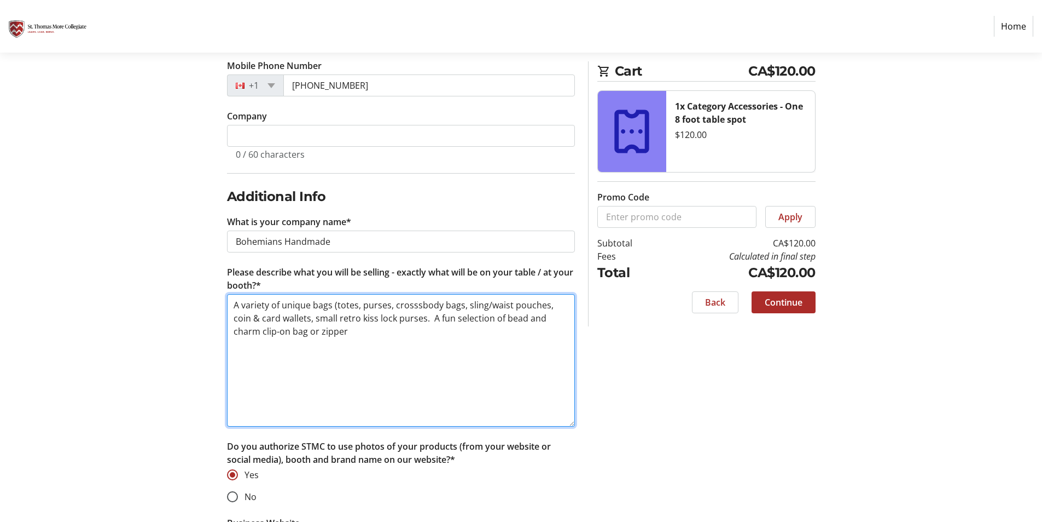
drag, startPoint x: 325, startPoint y: 333, endPoint x: 265, endPoint y: 333, distance: 59.6
click at [265, 333] on textarea "A variety of unique bags (totes, purses, crosssbody bags, sling/waist pouches, …" at bounding box center [401, 360] width 348 height 132
drag, startPoint x: 558, startPoint y: 318, endPoint x: 505, endPoint y: 316, distance: 53.1
click at [505, 317] on textarea "A variety of unique bags (totes, purses, crosssbody bags, sling/waist pouches, …" at bounding box center [401, 360] width 348 height 132
drag, startPoint x: 268, startPoint y: 328, endPoint x: 231, endPoint y: 332, distance: 36.9
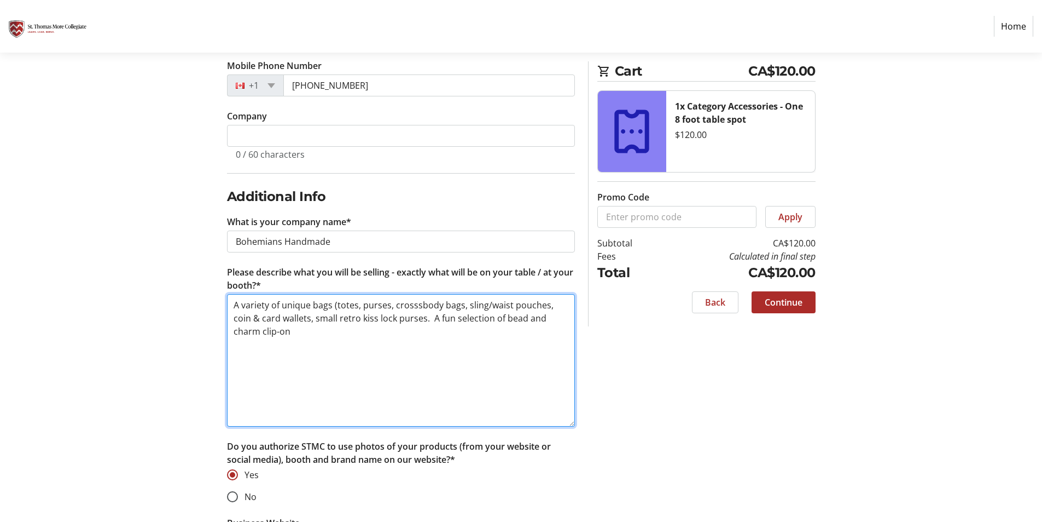
click at [231, 332] on textarea "A variety of unique bags (totes, purses, crosssbody bags, sling/waist pouches, …" at bounding box center [401, 360] width 348 height 132
drag, startPoint x: 530, startPoint y: 337, endPoint x: 266, endPoint y: 336, distance: 264.3
click at [266, 336] on textarea "A variety of unique bags (totes, purses, crosssbody bags, sling/waist pouches, …" at bounding box center [401, 360] width 348 height 132
click at [233, 331] on textarea "A variety of unique bags (totes, purses, crosssbody bags, sling/waist pouches, …" at bounding box center [401, 360] width 348 height 132
click at [293, 333] on textarea "A variety of unique bags (totes, purses, crosssbody bags, sling/waist pouches, …" at bounding box center [401, 360] width 348 height 132
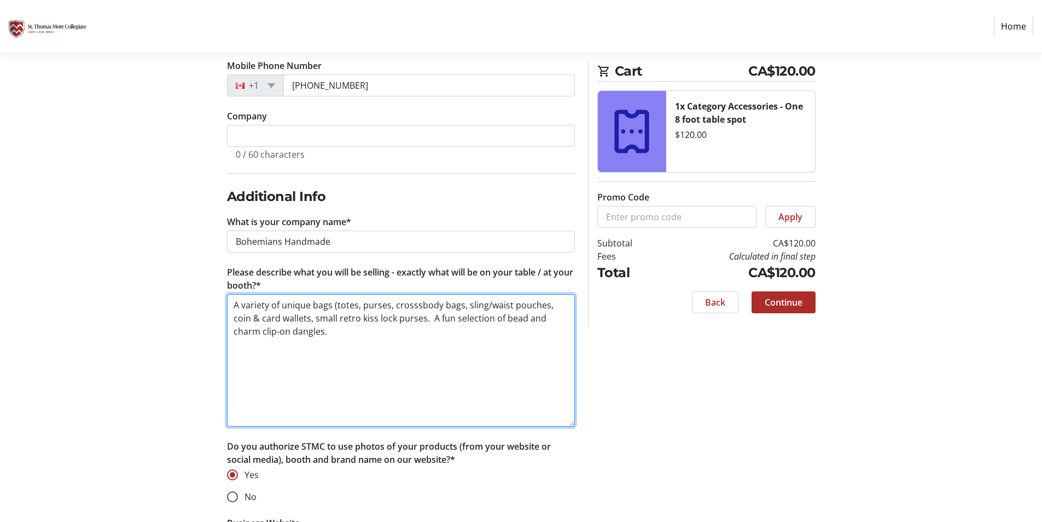
click at [293, 333] on textarea "A variety of unique bags (totes, purses, crosssbody bags, sling/waist pouches, …" at bounding box center [401, 360] width 348 height 132
click at [296, 328] on textarea "A variety of unique bags (totes, purses, crosssbody bags, sling/waist pouches, …" at bounding box center [401, 360] width 348 height 132
drag, startPoint x: 293, startPoint y: 329, endPoint x: 265, endPoint y: 334, distance: 28.8
click at [265, 334] on textarea "A variety of unique bags (totes, purses, crosssbody bags, sling/waist pouches, …" at bounding box center [401, 360] width 348 height 132
drag, startPoint x: 263, startPoint y: 327, endPoint x: 362, endPoint y: 328, distance: 99.1
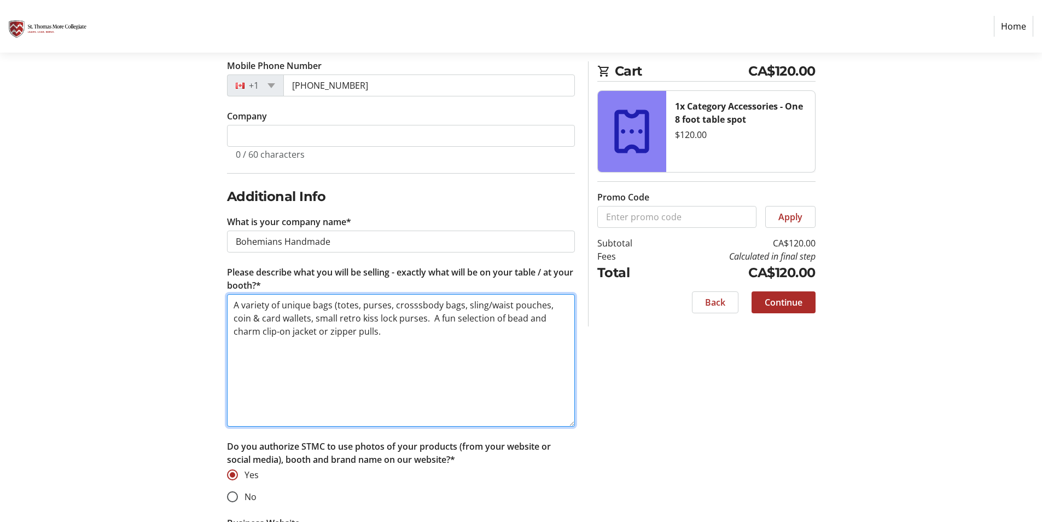
click at [362, 328] on textarea "A variety of unique bags (totes, purses, crosssbody bags, sling/waist pouches, …" at bounding box center [401, 360] width 348 height 132
click at [360, 332] on textarea "A variety of unique bags (totes, purses, crosssbody bags, sling/waist pouches, …" at bounding box center [401, 360] width 348 height 132
drag, startPoint x: 552, startPoint y: 318, endPoint x: 486, endPoint y: 322, distance: 65.3
click at [486, 322] on textarea "A variety of unique bags (totes, purses, crosssbody bags, sling/waist pouches, …" at bounding box center [401, 360] width 348 height 132
click at [484, 317] on textarea "A variety of unique bags (totes, purses, crosssbody bags, sling/waist pouches, …" at bounding box center [401, 360] width 348 height 132
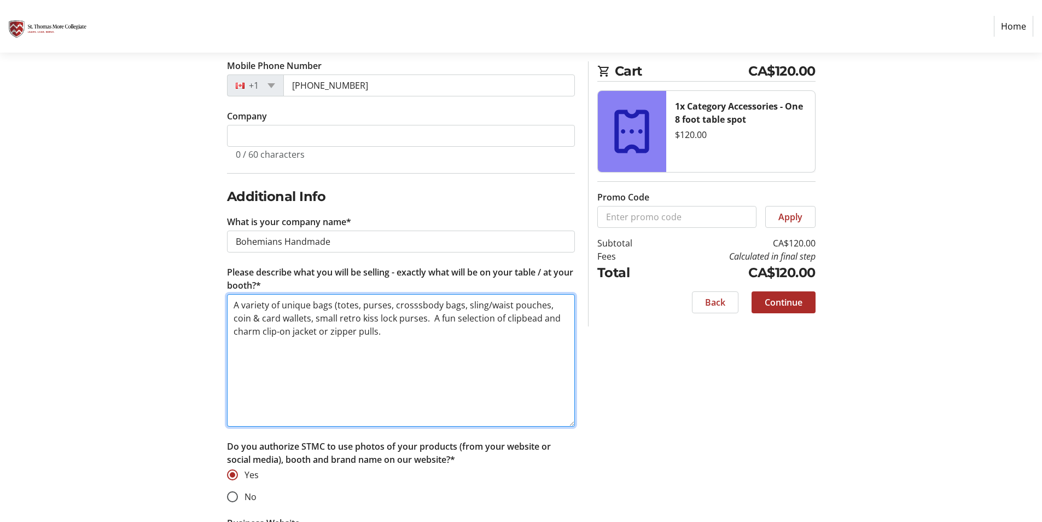
drag, startPoint x: 485, startPoint y: 318, endPoint x: 496, endPoint y: 322, distance: 11.6
click at [496, 322] on textarea "A variety of unique bags (totes, purses, crosssbody bags, sling/waist pouches, …" at bounding box center [401, 360] width 348 height 132
drag, startPoint x: 344, startPoint y: 333, endPoint x: 260, endPoint y: 339, distance: 84.5
click at [260, 339] on textarea "A variety of unique bags (totes, purses, crosssbody bags, sling/waist pouches, …" at bounding box center [401, 360] width 348 height 132
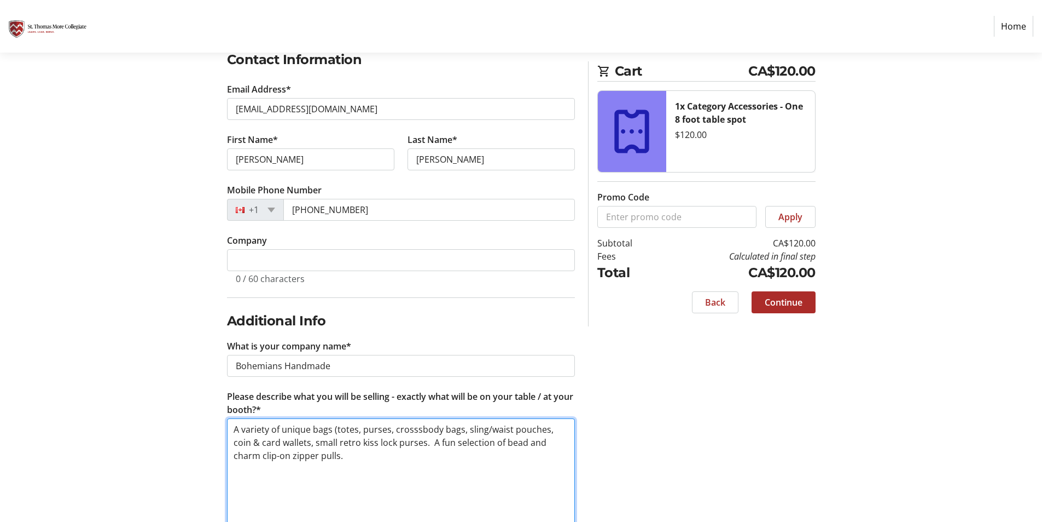
scroll to position [207, 0]
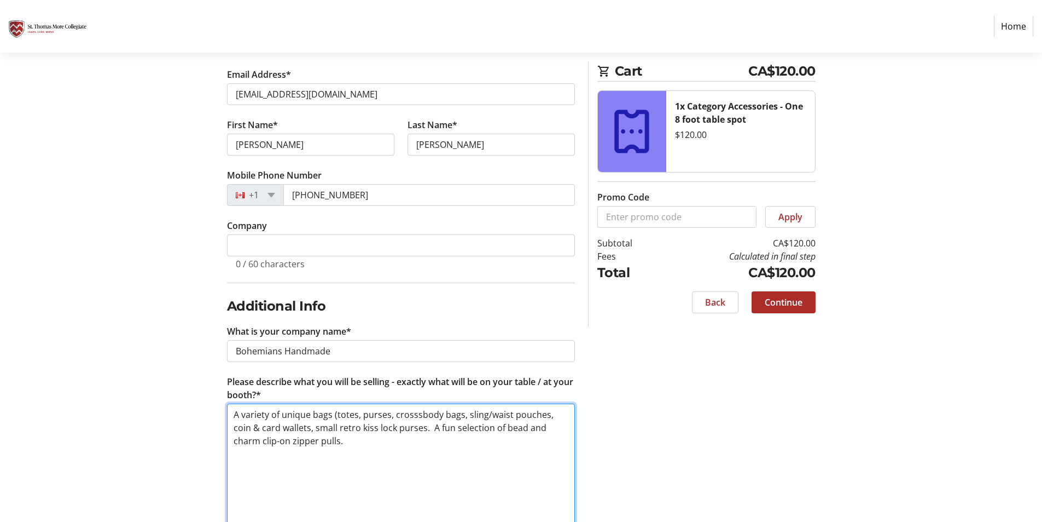
type textarea "A variety of unique bags (totes, purses, crosssbody bags, sling/waist pouches, …"
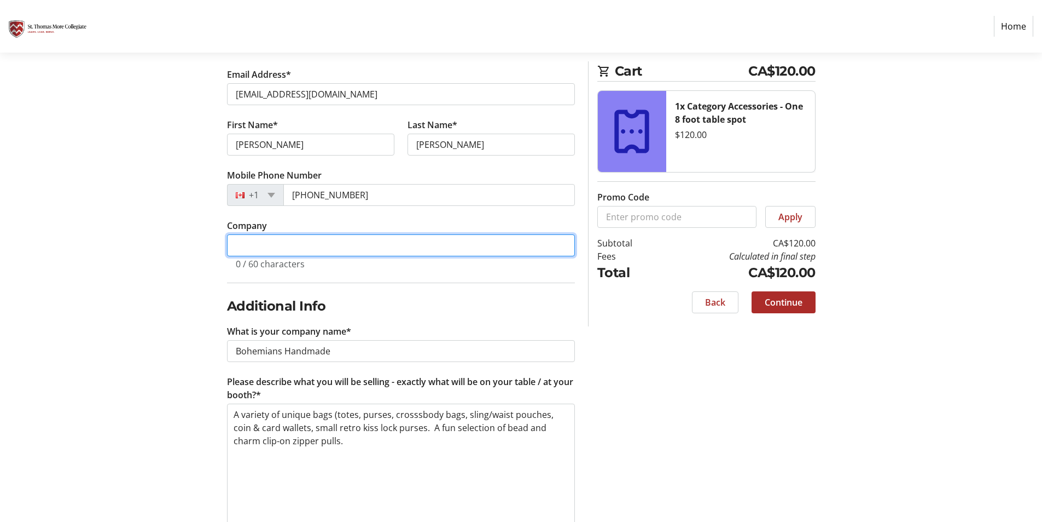
click at [296, 240] on input "Company" at bounding box center [401, 245] width 348 height 22
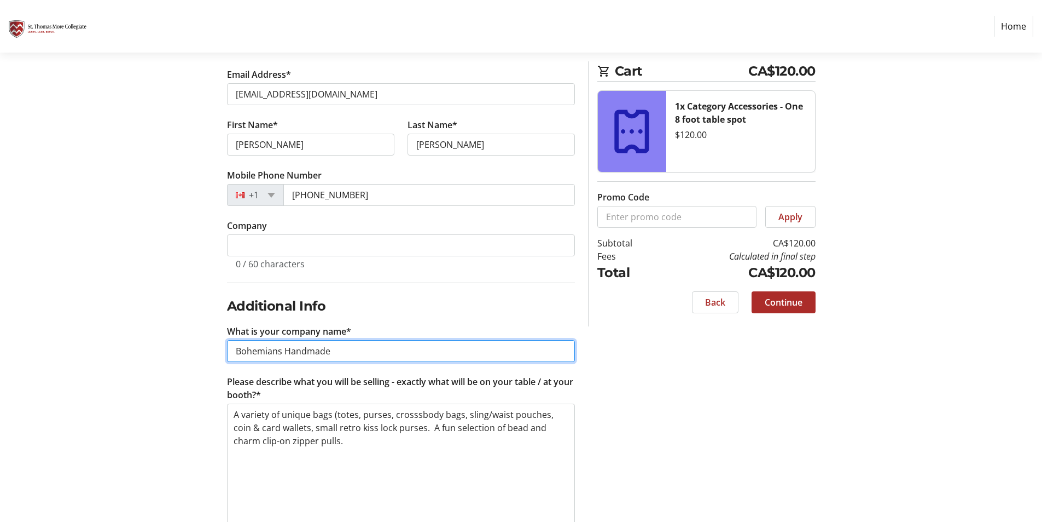
drag, startPoint x: 333, startPoint y: 353, endPoint x: 238, endPoint y: 361, distance: 95.5
click at [238, 361] on input "Bohemians Handmade" at bounding box center [401, 351] width 348 height 22
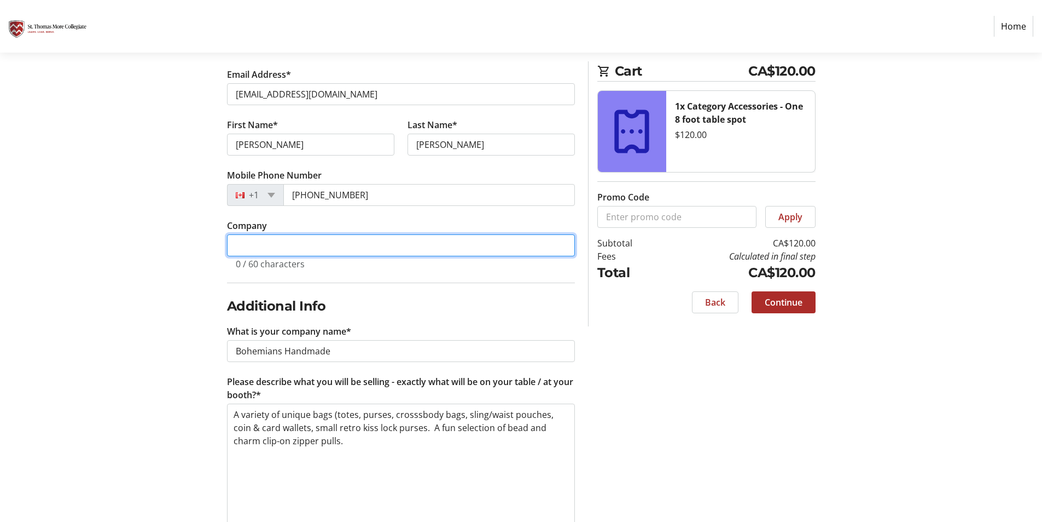
click at [296, 244] on input "Company" at bounding box center [401, 245] width 348 height 22
paste input "Bohemians Handmade"
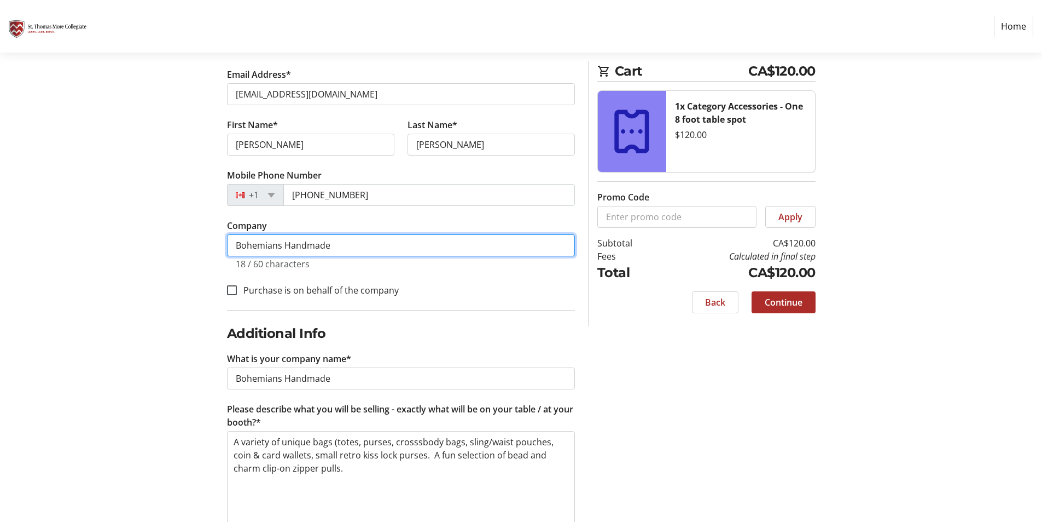
type input "Bohemians Handmade"
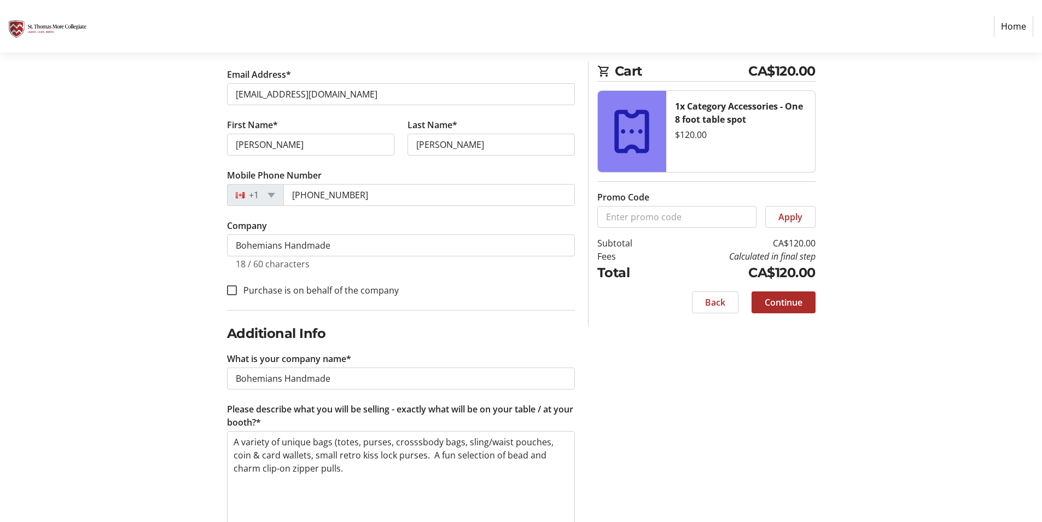
click at [705, 368] on div "Log In to Your Account (Optional) Or continue below to checkout as a guest. Log…" at bounding box center [521, 415] width 722 height 958
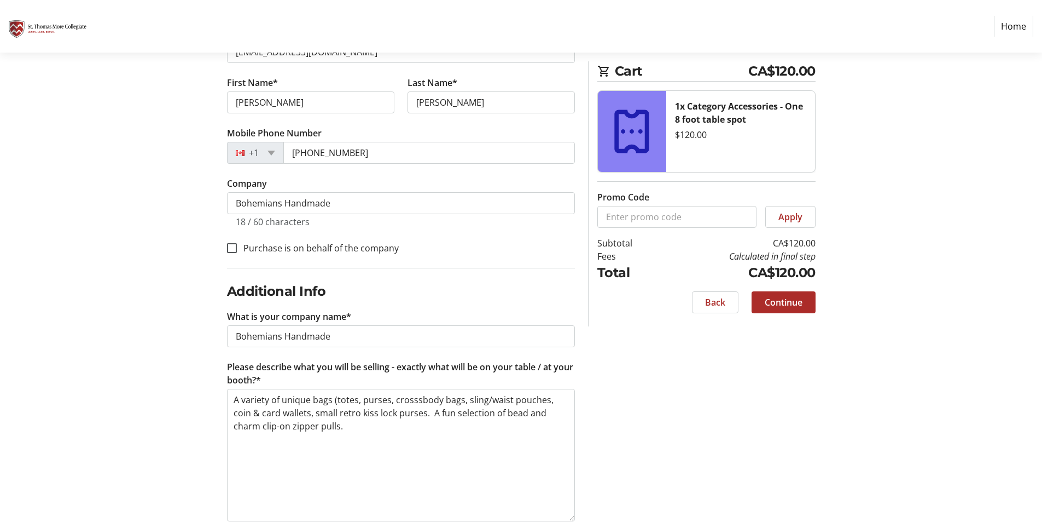
scroll to position [262, 0]
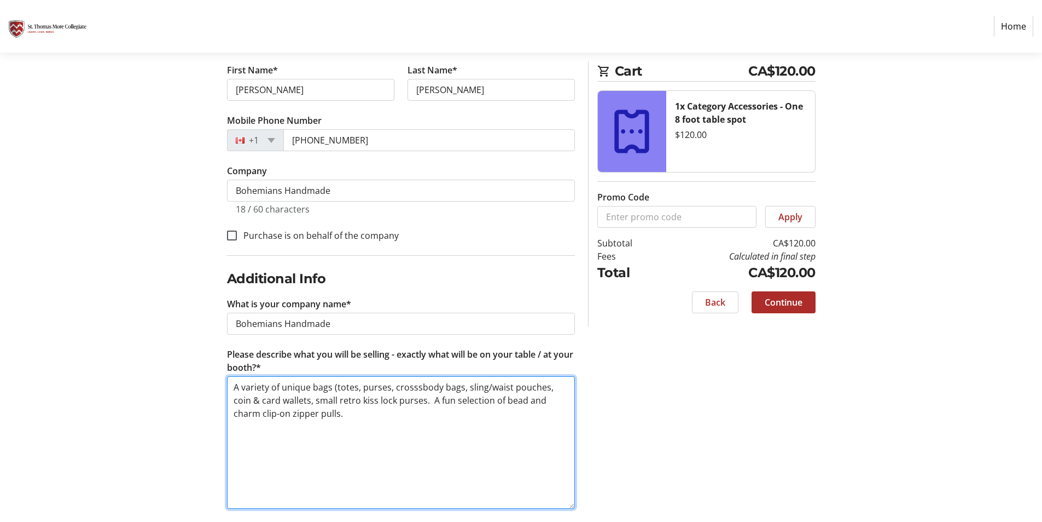
click at [311, 385] on textarea "A variety of unique bags (totes, purses, crosssbody bags, sling/waist pouches, …" at bounding box center [401, 442] width 348 height 132
click at [309, 387] on textarea "A variety of unique handmade bags (totes, purses, crosssbody bags, sling/waist …" at bounding box center [401, 442] width 348 height 132
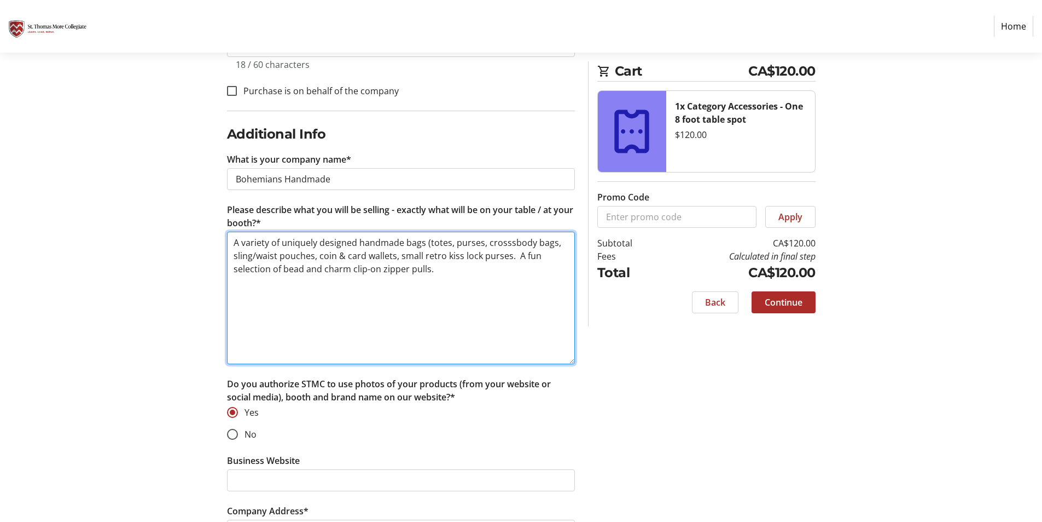
scroll to position [306, 0]
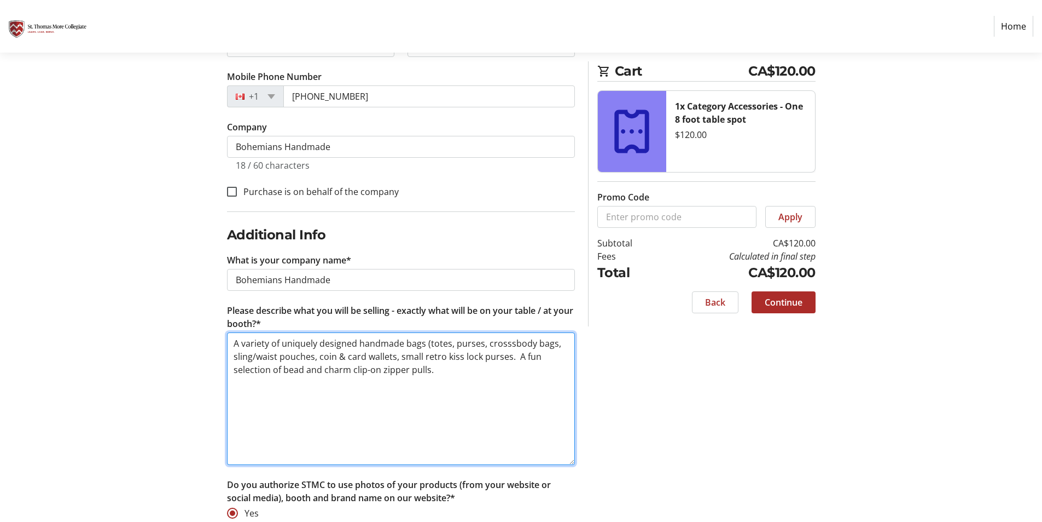
click at [514, 357] on textarea "A variety of uniquely designed handmade bags (totes, purses, crosssbody bags, s…" at bounding box center [401, 398] width 348 height 132
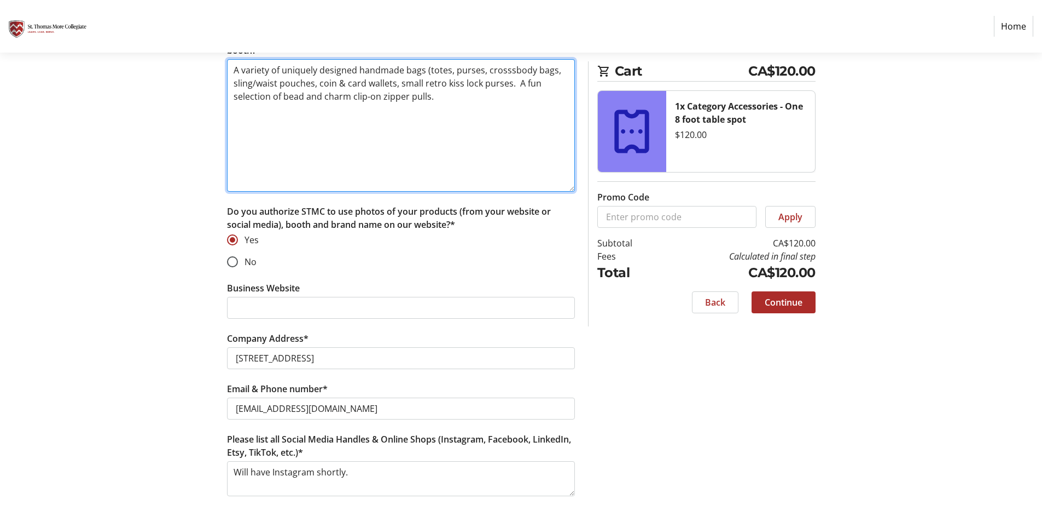
scroll to position [580, 0]
click at [380, 69] on textarea "A variety of uniquely designed handmade bags (totes, purses, crosssbody bags, s…" at bounding box center [401, 125] width 348 height 132
type textarea "A variety of uniquely designed handmade bags (totes, purses, crosssbody bags, s…"
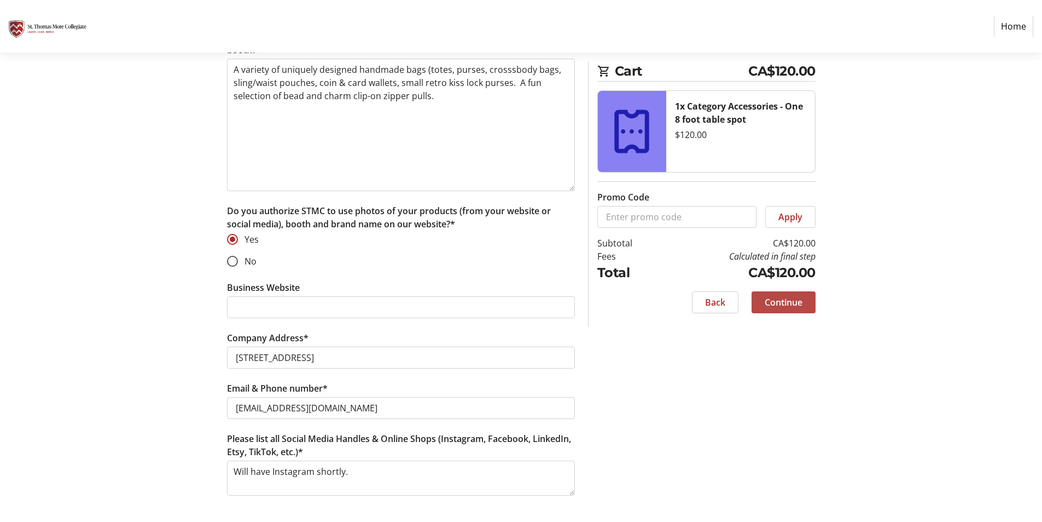
click at [790, 306] on span "Continue" at bounding box center [784, 302] width 38 height 13
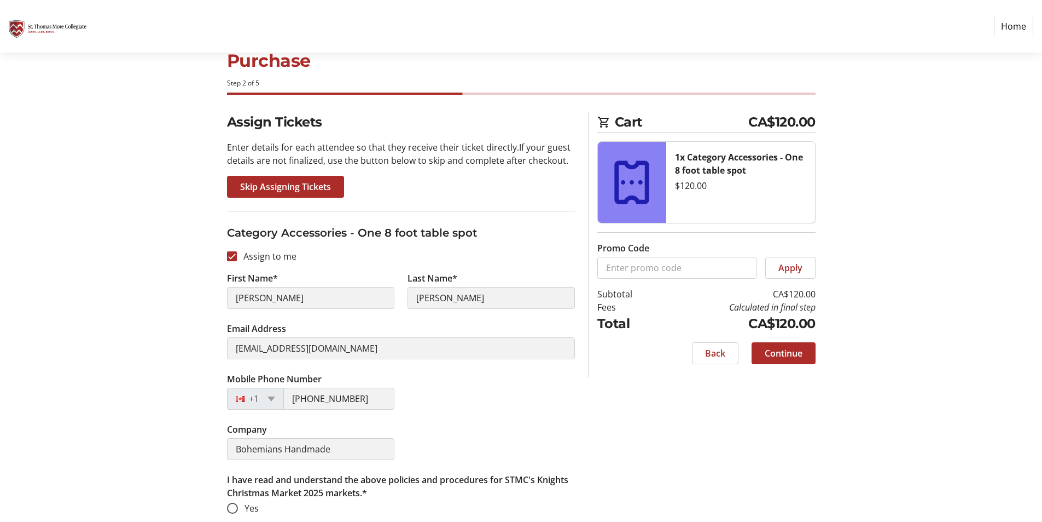
scroll to position [59, 0]
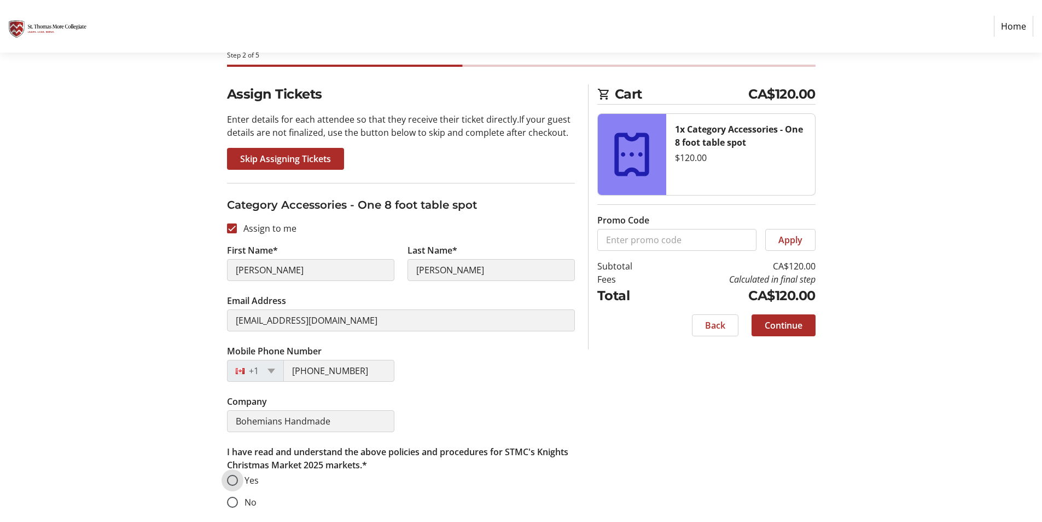
click at [235, 478] on input "Yes" at bounding box center [232, 479] width 11 height 11
radio input "true"
click at [233, 504] on input "No" at bounding box center [232, 501] width 11 height 11
radio input "true"
click at [234, 481] on input "Yes" at bounding box center [232, 479] width 11 height 11
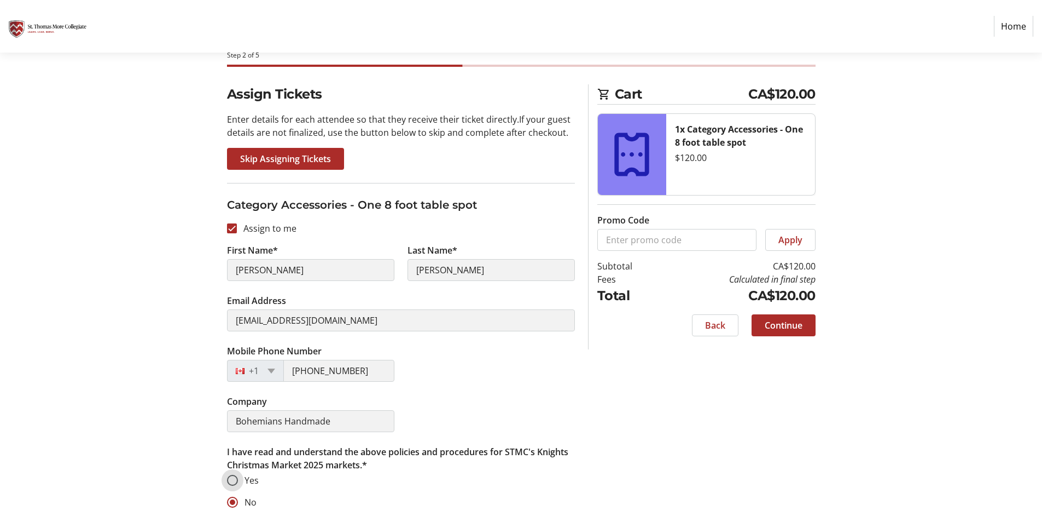
radio input "true"
click at [804, 331] on span at bounding box center [784, 325] width 64 height 26
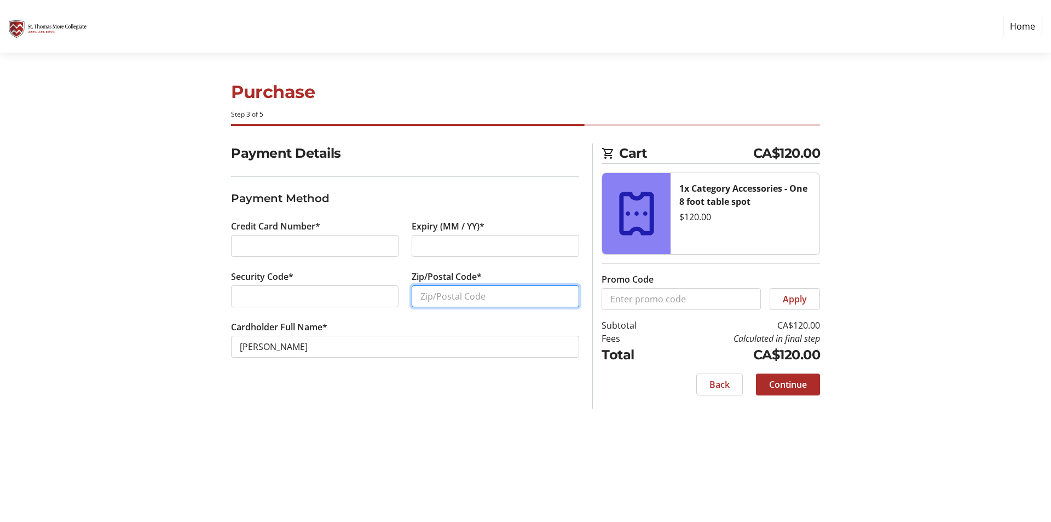
click at [457, 297] on input "Zip/Postal Code*" at bounding box center [495, 296] width 167 height 22
type input "V5A 4S6"
click at [281, 289] on div at bounding box center [314, 296] width 167 height 22
click at [772, 386] on span "Continue" at bounding box center [788, 384] width 38 height 13
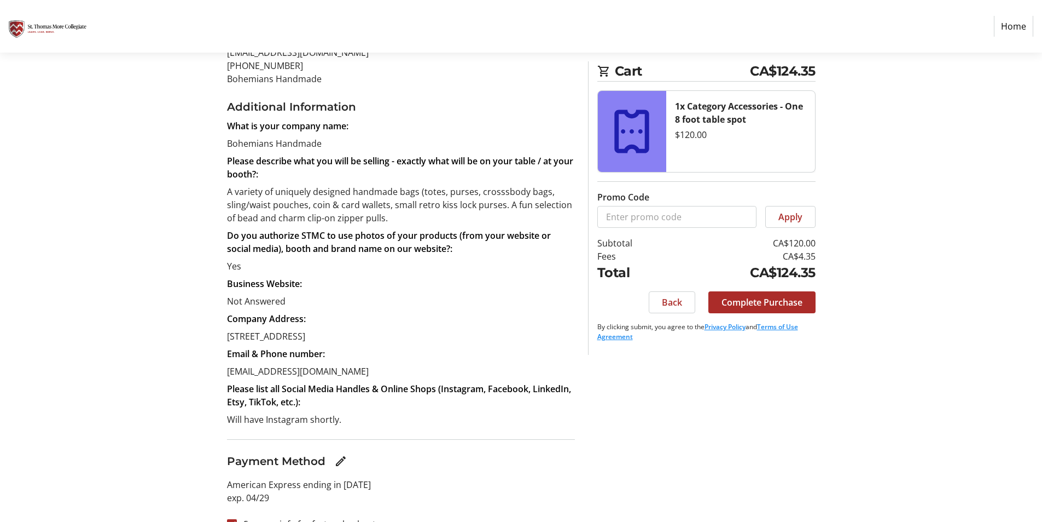
scroll to position [200, 0]
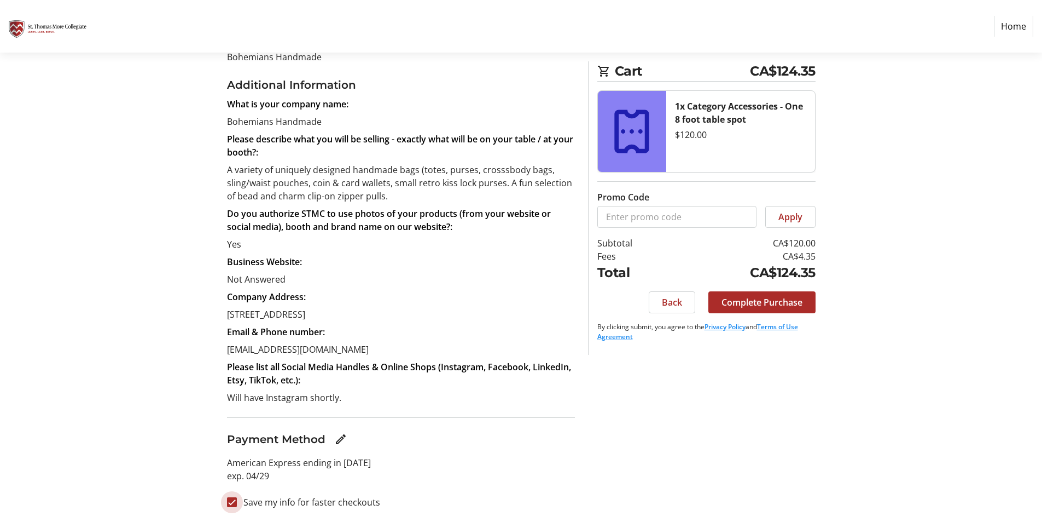
click at [231, 502] on input "Save my info for faster checkouts" at bounding box center [232, 502] width 10 height 10
checkbox input "false"
click at [762, 303] on span "Complete Purchase" at bounding box center [762, 302] width 81 height 13
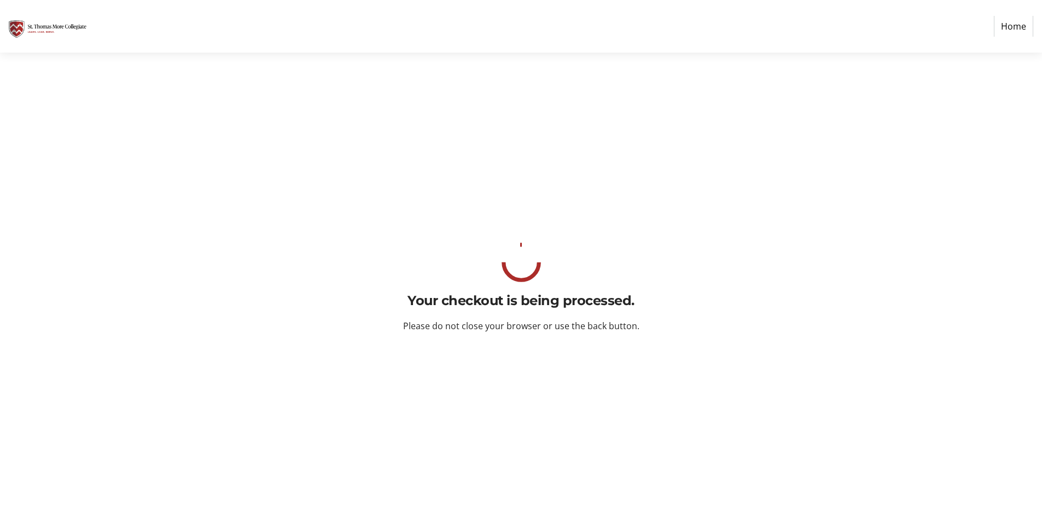
scroll to position [0, 0]
